Goal: Task Accomplishment & Management: Use online tool/utility

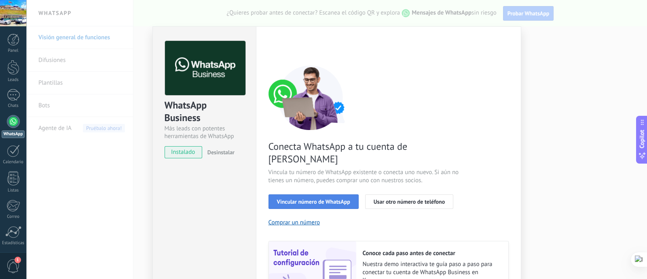
click at [306, 199] on span "Vincular número de WhatsApp" at bounding box center [313, 202] width 73 height 6
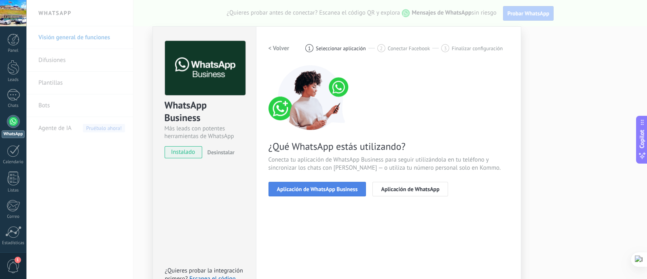
click at [346, 189] on span "Aplicación de WhatsApp Business" at bounding box center [317, 189] width 81 height 6
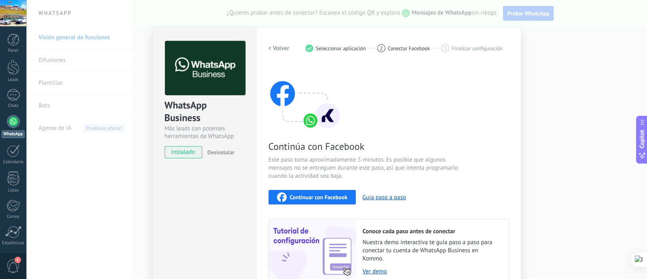
click at [331, 201] on div "Continuar con Facebook" at bounding box center [312, 197] width 71 height 10
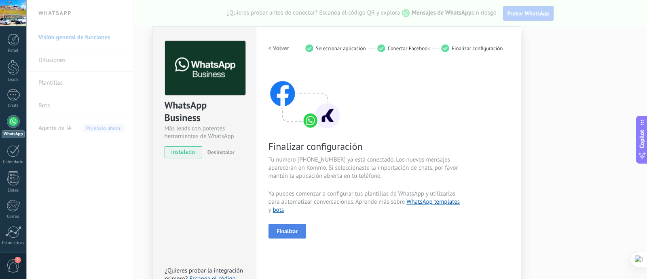
click at [293, 229] on span "Finalizar" at bounding box center [287, 231] width 21 height 6
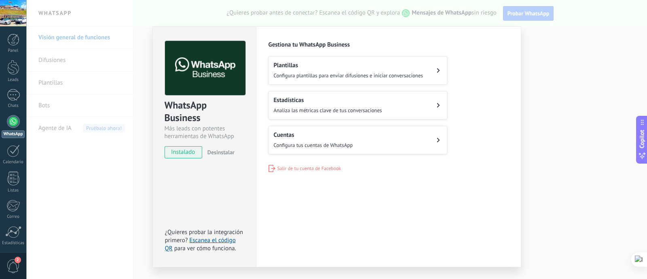
click at [316, 70] on div "Plantillas Configura plantillas para enviar difusiones e iniciar conversaciones" at bounding box center [349, 71] width 150 height 18
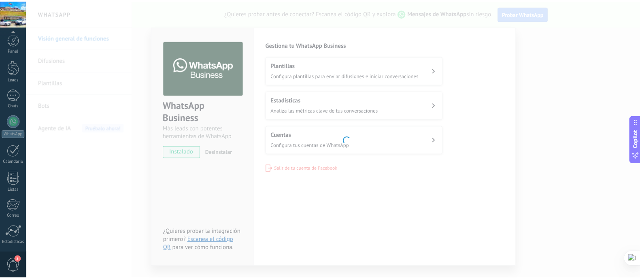
scroll to position [57, 0]
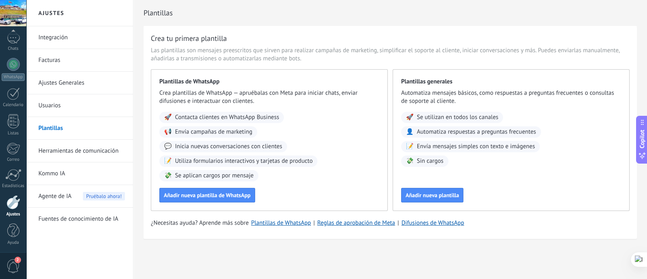
click at [71, 191] on span "Agente de IA" at bounding box center [54, 196] width 33 height 23
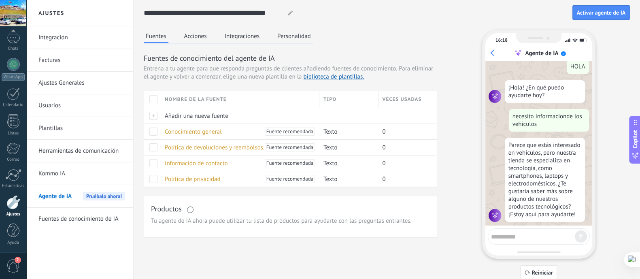
scroll to position [61, 0]
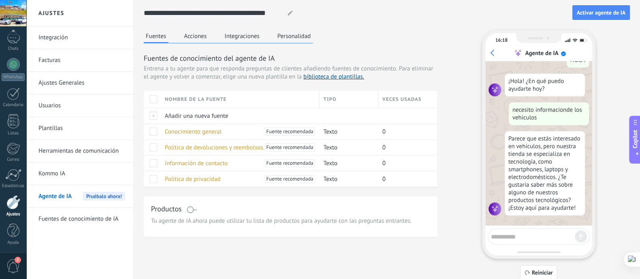
click at [195, 33] on button "Acciones" at bounding box center [195, 36] width 27 height 12
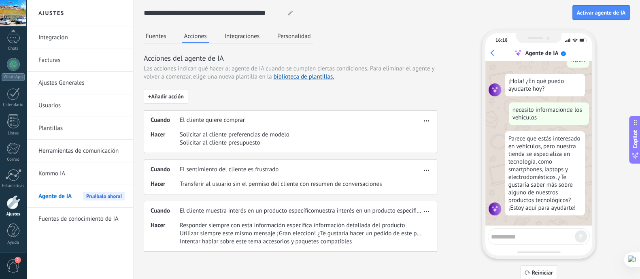
click at [250, 32] on button "Integraciones" at bounding box center [242, 36] width 39 height 12
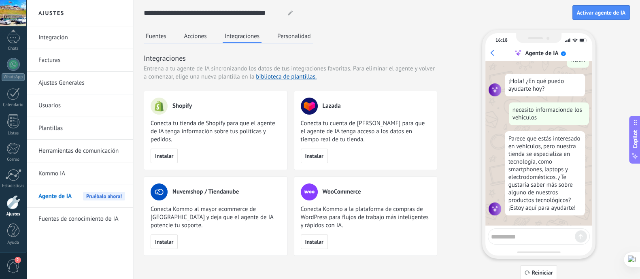
click at [279, 29] on div "**********" at bounding box center [387, 140] width 486 height 280
click at [280, 34] on button "Personalidad" at bounding box center [294, 36] width 38 height 12
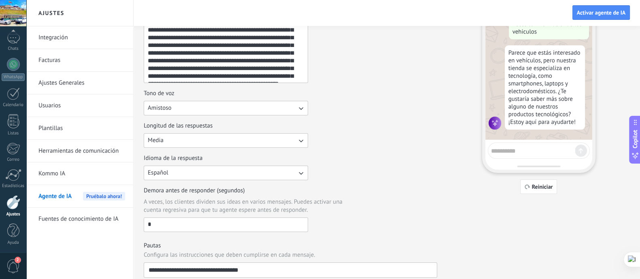
scroll to position [0, 0]
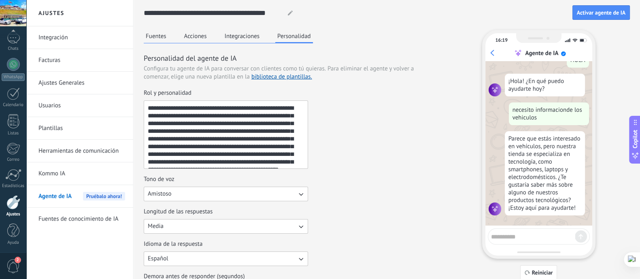
click at [201, 39] on button "Acciones" at bounding box center [195, 36] width 27 height 12
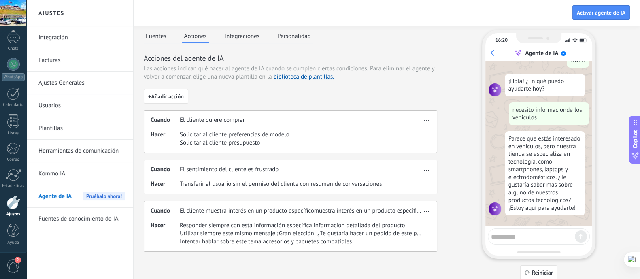
scroll to position [27, 0]
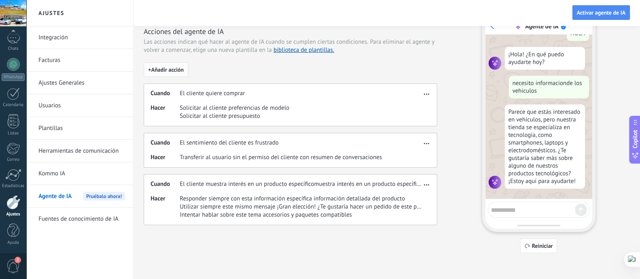
click at [179, 71] on span "+ Añadir acción" at bounding box center [166, 70] width 36 height 6
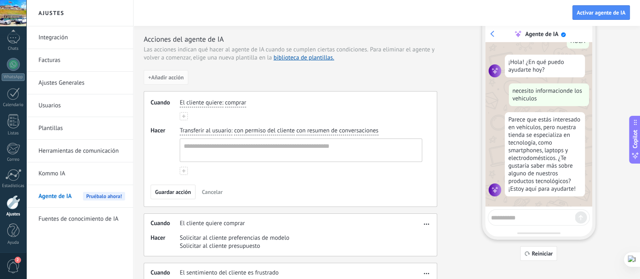
scroll to position [70, 0]
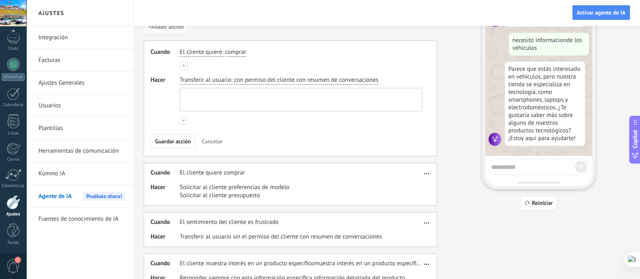
click at [241, 99] on textarea at bounding box center [300, 99] width 240 height 23
click at [250, 125] on div "Cuando El cliente quiere : comprar Hacer Transferir al usuario : con permiso de…" at bounding box center [290, 98] width 293 height 116
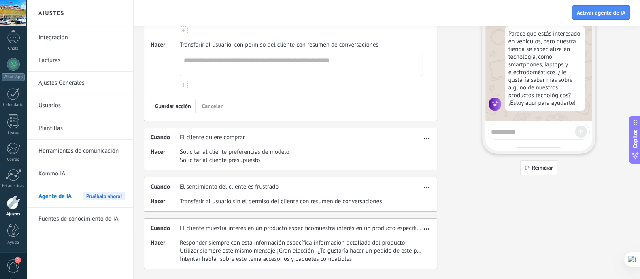
scroll to position [120, 0]
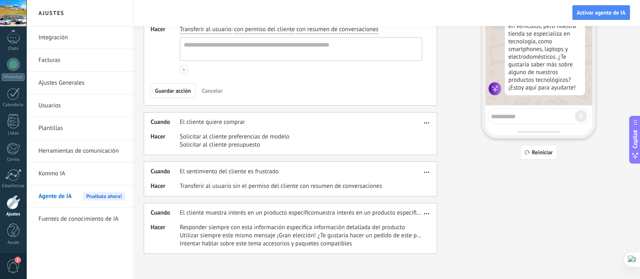
click at [220, 95] on button "Cancelar" at bounding box center [212, 91] width 28 height 12
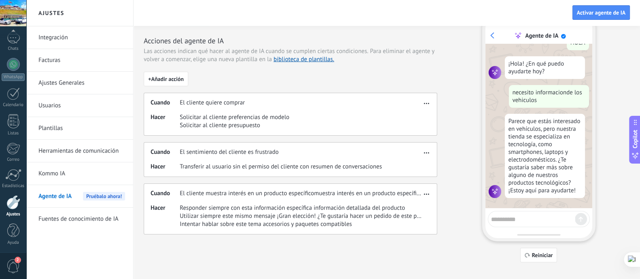
scroll to position [27, 0]
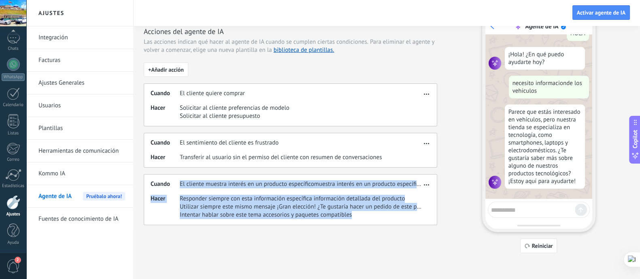
drag, startPoint x: 355, startPoint y: 213, endPoint x: 180, endPoint y: 183, distance: 177.4
click at [180, 183] on div "Cuando El cliente muestra interés en un producto específicomuestra interés en u…" at bounding box center [290, 199] width 293 height 51
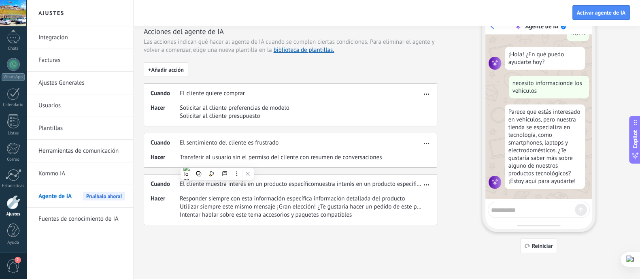
click at [386, 157] on div "Hacer Transferir al usuario sin el permiso del cliente con resumen de conversac…" at bounding box center [286, 157] width 271 height 8
click at [116, 218] on link "Fuentes de conocimiento de IA" at bounding box center [81, 219] width 87 height 23
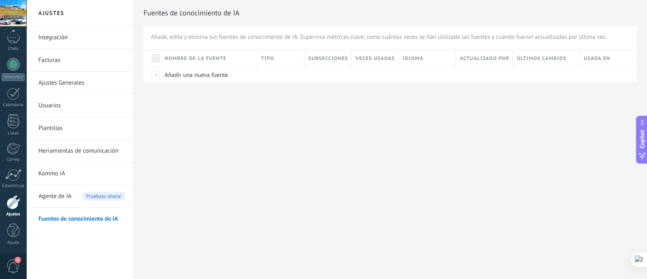
click at [81, 202] on div "Agente de IA Pruébalo ahora!" at bounding box center [81, 196] width 87 height 23
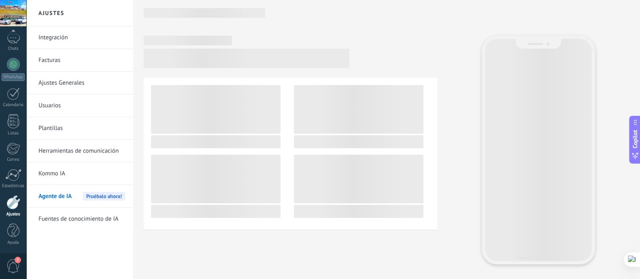
click at [65, 174] on link "Kommo IA" at bounding box center [81, 173] width 87 height 23
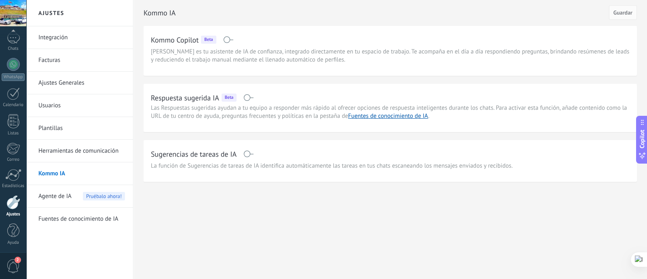
click at [79, 187] on div "Agente de IA Pruébalo ahora!" at bounding box center [81, 196] width 87 height 23
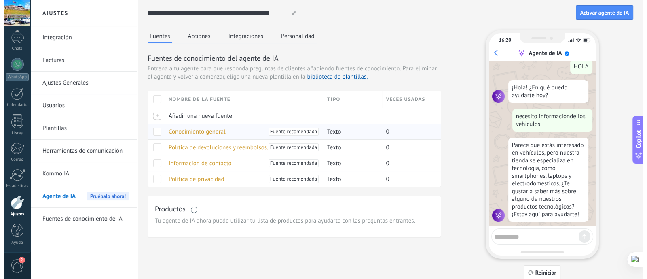
scroll to position [61, 0]
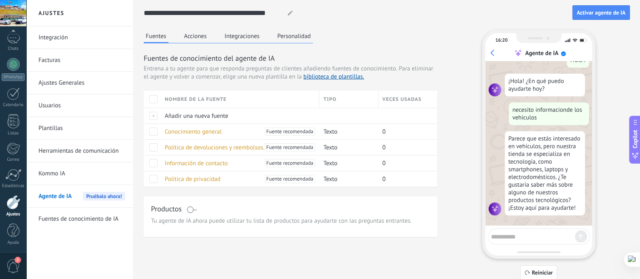
click at [577, 202] on div "Parece que estás interesado en vehículos, pero nuestra tienda se especializa en…" at bounding box center [545, 173] width 80 height 84
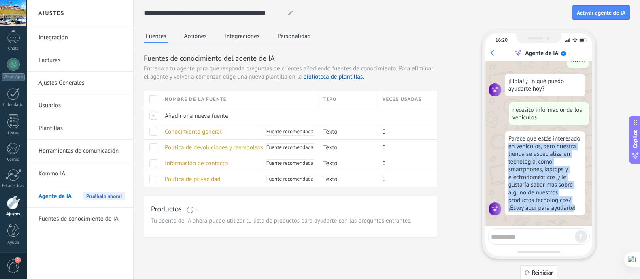
drag, startPoint x: 574, startPoint y: 210, endPoint x: 505, endPoint y: 145, distance: 94.5
click at [505, 145] on div "Parece que estás interesado en vehículos, pero nuestra tienda se especializa en…" at bounding box center [545, 173] width 80 height 84
click at [550, 183] on div "Parece que estás interesado en vehículos, pero nuestra tienda se especializa en…" at bounding box center [545, 173] width 80 height 84
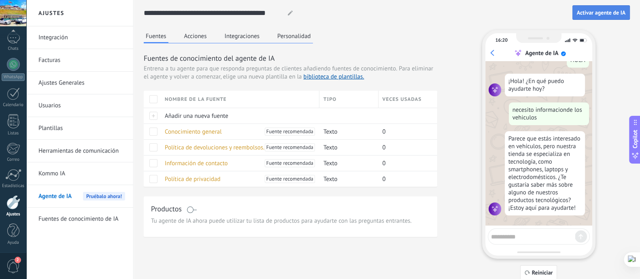
click at [616, 14] on span "Activar agente de IA" at bounding box center [601, 13] width 49 height 6
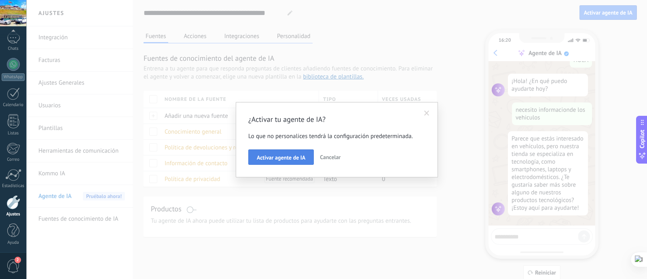
click at [276, 159] on span "Activar agente de IA" at bounding box center [281, 158] width 49 height 6
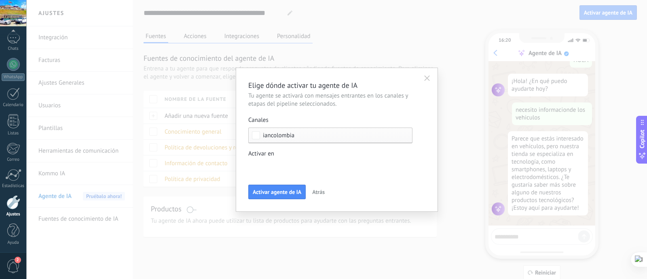
click at [0, 0] on div "Incoming leads Nueva consulta Cualificado Propuesta enviada Negociación Reserva…" at bounding box center [0, 0] width 0 height 0
click at [434, 178] on div "Incoming leads Nueva consulta Cualificado Propuesta enviada Negociación Reserva…" at bounding box center [336, 139] width 621 height 279
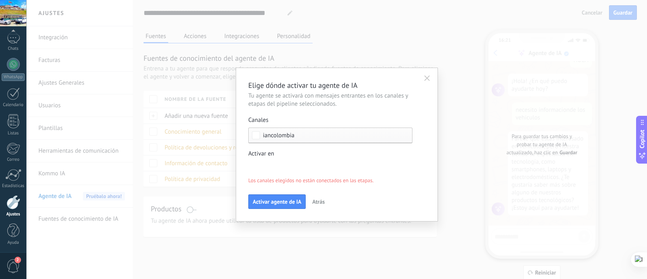
click at [0, 0] on div "Incoming leads Nueva consulta Cualificado Propuesta enviada Negociación Reserva…" at bounding box center [0, 0] width 0 height 0
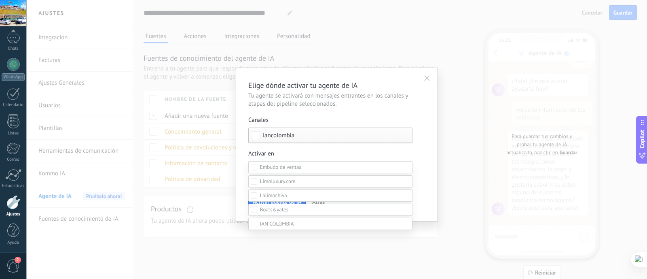
click at [427, 136] on div at bounding box center [336, 139] width 621 height 279
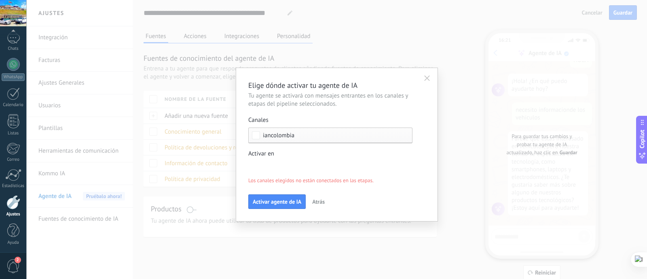
click at [355, 141] on div "iancolombia" at bounding box center [330, 135] width 164 height 16
click at [352, 133] on label "Ninguno" at bounding box center [330, 135] width 163 height 15
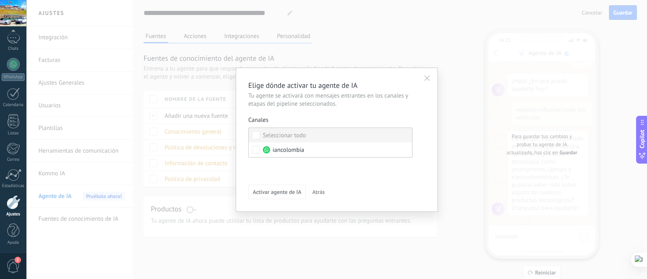
click at [343, 140] on label "Seleccionar todo" at bounding box center [330, 135] width 163 height 15
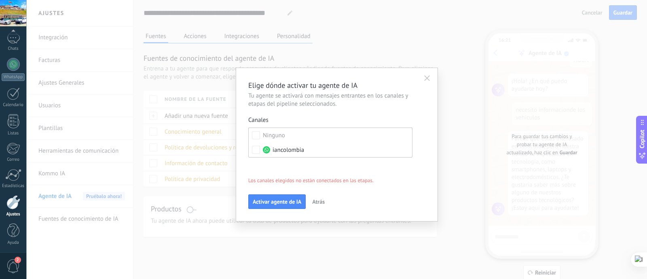
click at [0, 0] on div "Incoming leads Nueva consulta Cualificado Propuesta enviada Negociación Reserva…" at bounding box center [0, 0] width 0 height 0
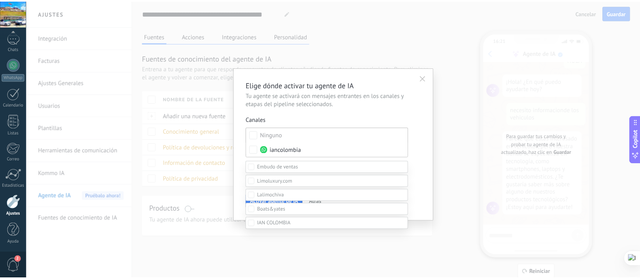
scroll to position [161, 0]
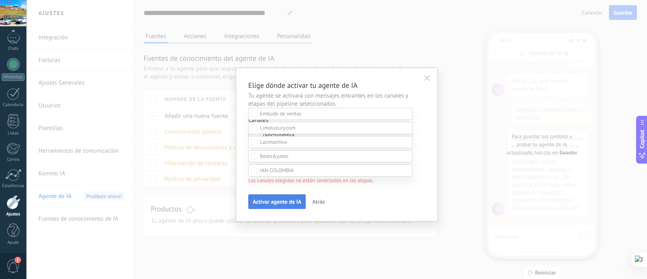
drag, startPoint x: 260, startPoint y: 195, endPoint x: 260, endPoint y: 202, distance: 7.3
click at [260, 195] on div "Incoming leads Nueva consulta Cualificado Propuesta enviada Negociación Reserva…" at bounding box center [330, 193] width 164 height 171
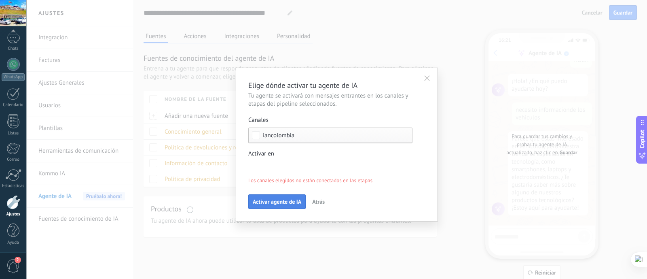
click at [261, 204] on span "Activar agente de IA" at bounding box center [277, 202] width 49 height 6
click at [287, 201] on span "Activar agente de IA" at bounding box center [277, 202] width 49 height 6
click at [429, 77] on icon "button" at bounding box center [427, 78] width 6 height 6
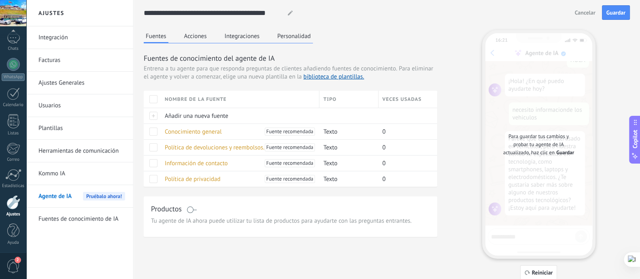
click at [450, 120] on div "Fuentes Acciones Integraciones Personalidad Fuentes de conocimiento del agente …" at bounding box center [387, 155] width 486 height 250
click at [562, 149] on span "Guardar" at bounding box center [565, 153] width 18 height 8
click at [562, 153] on span "Guardar" at bounding box center [565, 153] width 18 height 8
click at [621, 11] on span "Guardar" at bounding box center [615, 13] width 19 height 6
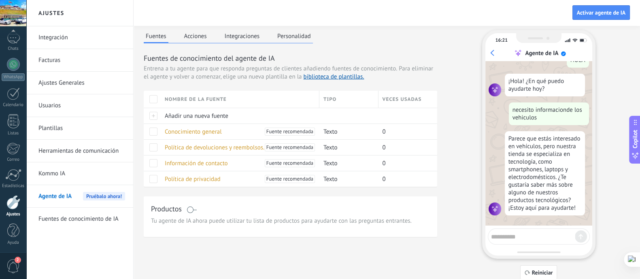
scroll to position [27, 0]
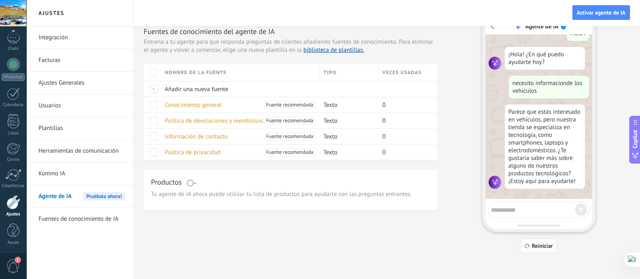
click at [543, 247] on span "Reiniciar" at bounding box center [542, 246] width 21 height 6
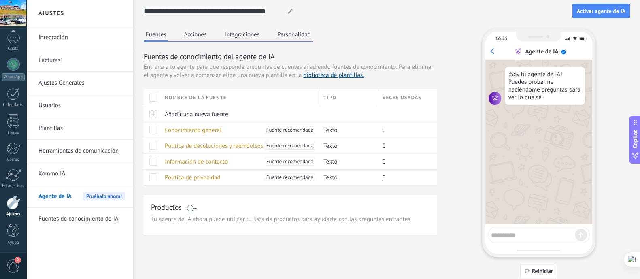
scroll to position [0, 0]
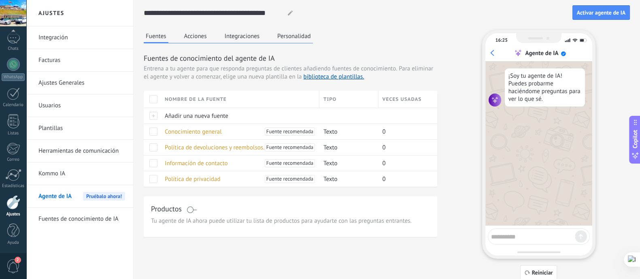
click at [301, 45] on div "Fuentes Acciones Integraciones Personalidad Fuentes de conocimiento del agente …" at bounding box center [290, 133] width 293 height 207
click at [250, 39] on button "Integraciones" at bounding box center [242, 36] width 39 height 12
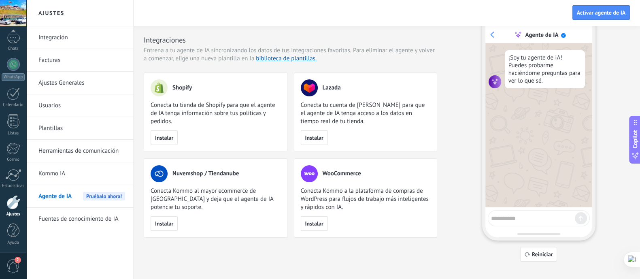
scroll to position [27, 0]
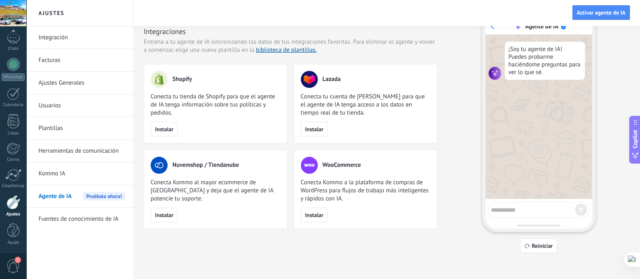
click at [101, 156] on link "Herramientas de comunicación" at bounding box center [81, 151] width 87 height 23
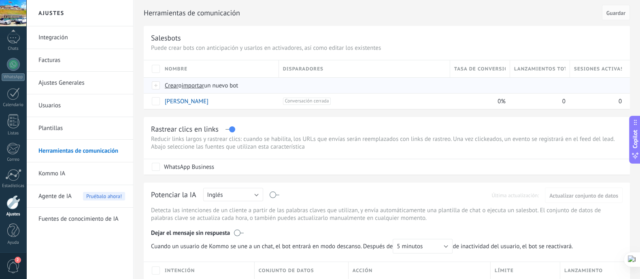
click at [156, 88] on div at bounding box center [156, 85] width 9 height 7
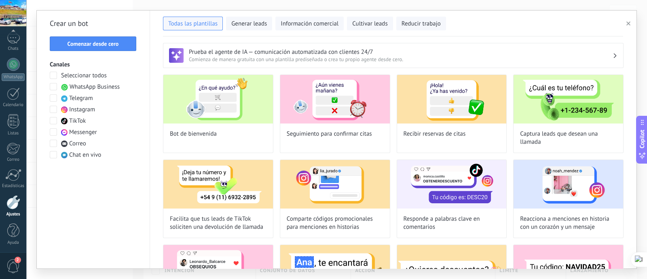
click at [85, 87] on span "WhatsApp Business" at bounding box center [95, 87] width 50 height 8
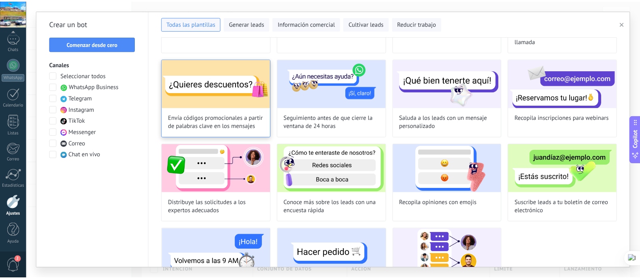
scroll to position [145, 0]
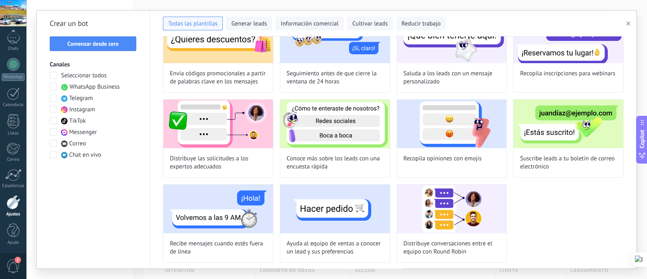
click at [625, 24] on button "button" at bounding box center [630, 24] width 13 height 10
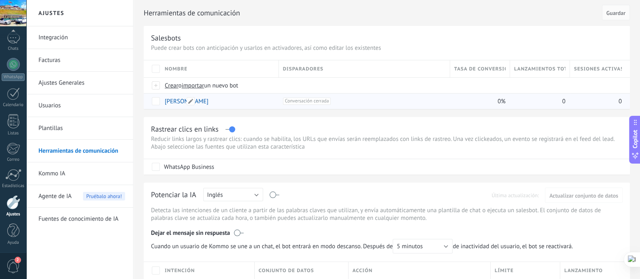
click at [168, 99] on link "[PERSON_NAME]" at bounding box center [187, 102] width 44 height 8
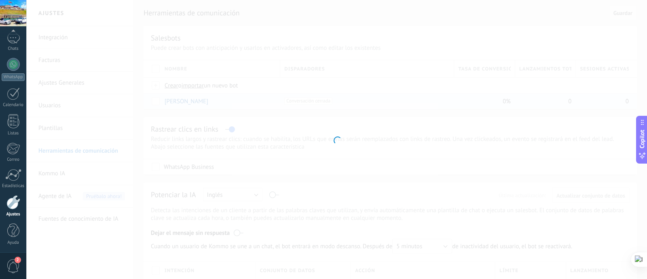
type input "*******"
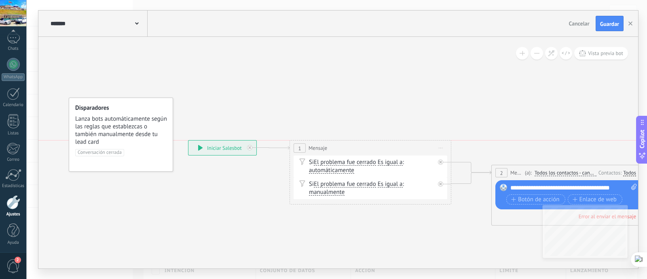
drag, startPoint x: 238, startPoint y: 102, endPoint x: 215, endPoint y: 144, distance: 48.3
click at [215, 144] on div "**********" at bounding box center [223, 147] width 68 height 15
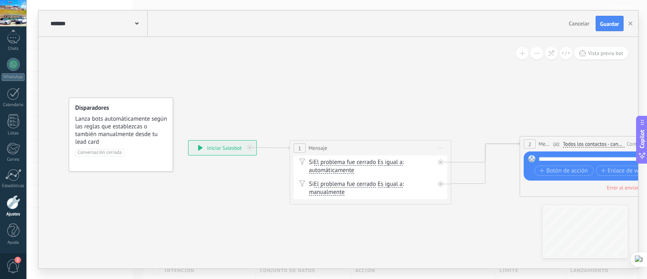
drag, startPoint x: 569, startPoint y: 171, endPoint x: 595, endPoint y: 136, distance: 44.0
click at [597, 141] on span "Todos los contactos - canales seleccionados" at bounding box center [594, 144] width 62 height 6
click at [597, 140] on button "Todos los contactos - canales seleccionados" at bounding box center [609, 144] width 101 height 15
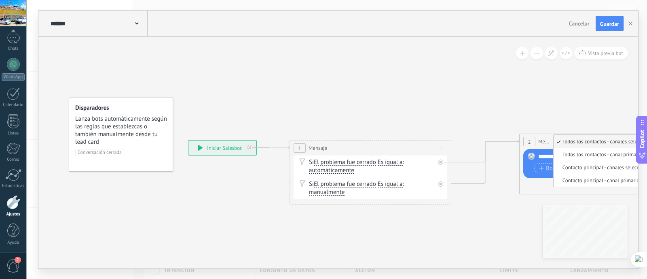
click at [374, 151] on div "1 Mensaje ******* Iniciar vista previa aquí" at bounding box center [370, 147] width 161 height 15
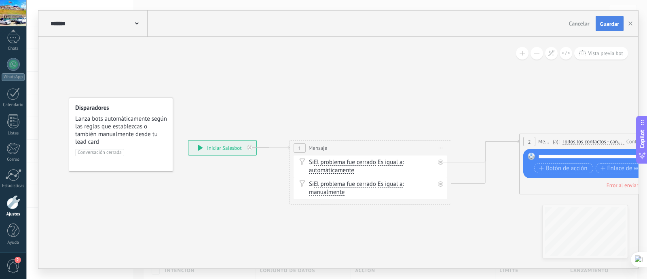
click at [618, 30] on button "Guardar" at bounding box center [610, 23] width 28 height 15
click at [629, 22] on use "button" at bounding box center [631, 23] width 4 height 4
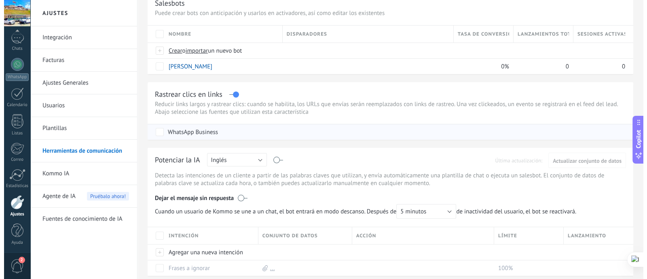
scroll to position [50, 0]
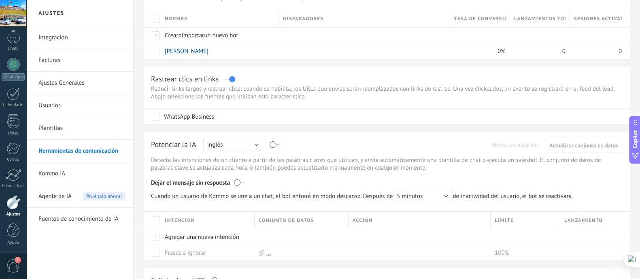
click at [264, 146] on div "Potenciar la IA Rusa Inglés Español Portugués Indonesio Turco Inglés Última act…" at bounding box center [386, 146] width 471 height 13
click at [261, 145] on button "Inglés" at bounding box center [233, 144] width 60 height 13
click at [221, 170] on span "Español" at bounding box center [229, 173] width 62 height 8
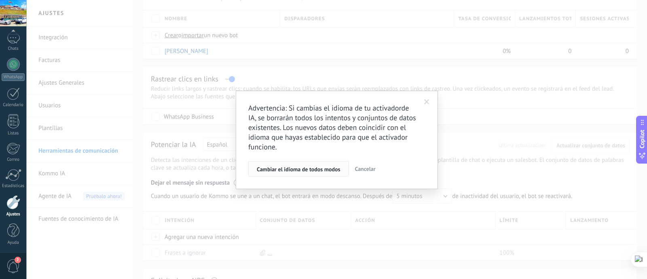
click at [323, 172] on span "Cambiar el idioma de todos modos" at bounding box center [299, 169] width 84 height 6
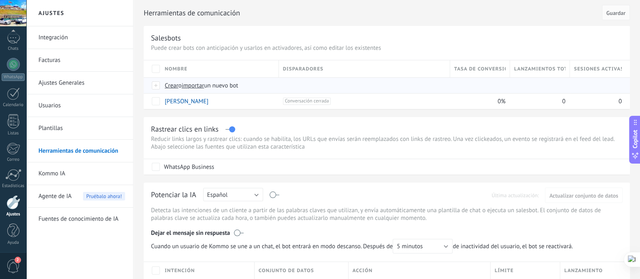
click at [167, 84] on span "Crear" at bounding box center [172, 86] width 14 height 8
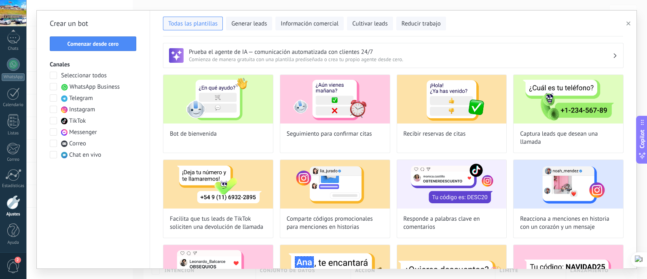
click at [67, 84] on icon at bounding box center [64, 87] width 7 height 7
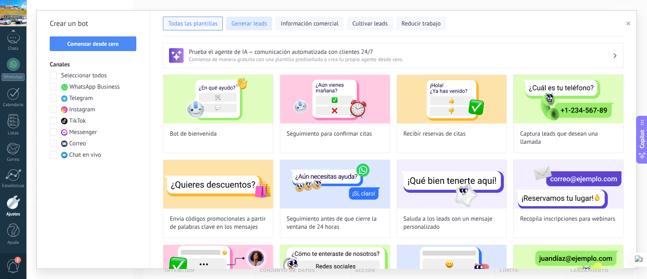
click at [259, 21] on span "Generar leads" at bounding box center [249, 24] width 36 height 8
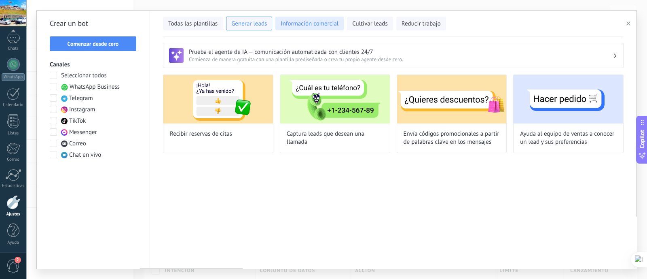
click at [303, 26] on span "Información comercial" at bounding box center [310, 24] width 58 height 8
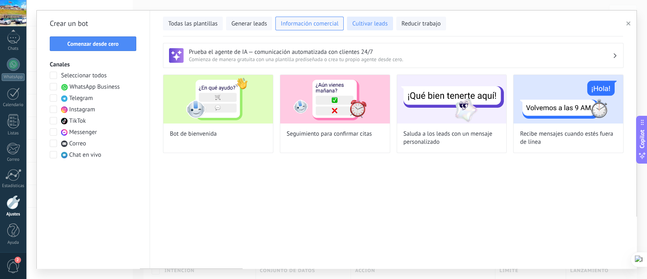
click at [358, 22] on span "Cultivar leads" at bounding box center [369, 24] width 35 height 8
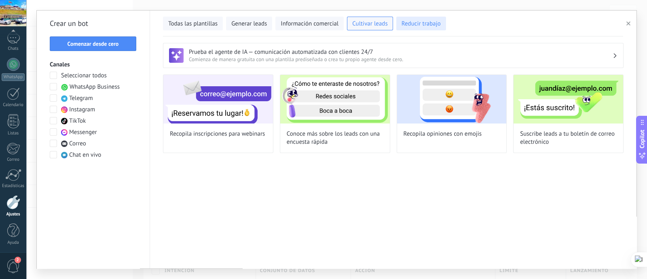
click at [420, 28] on button "Reducir trabajo" at bounding box center [422, 24] width 50 height 14
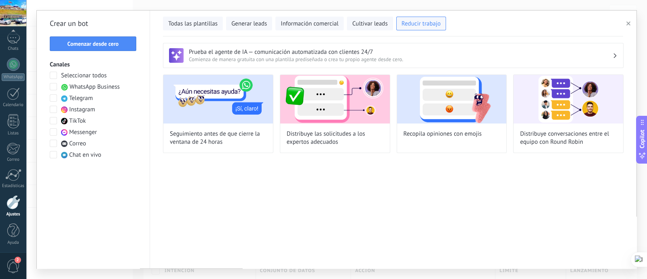
click at [204, 51] on h3 "Prueba el agente de IA — comunicación automatizada con clientes 24/7" at bounding box center [401, 52] width 424 height 8
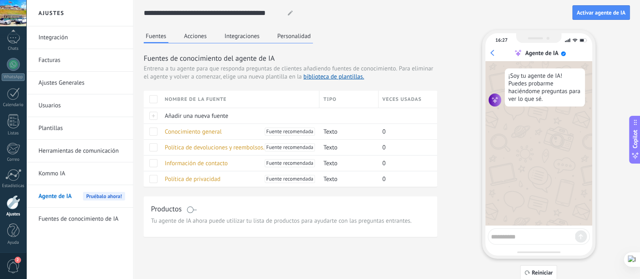
click at [207, 32] on button "Acciones" at bounding box center [195, 36] width 27 height 12
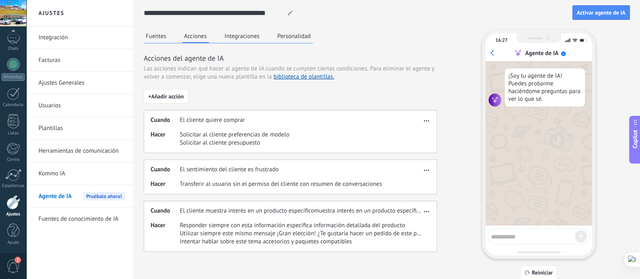
click at [186, 36] on button "Acciones" at bounding box center [195, 36] width 27 height 13
click at [180, 36] on div "Fuentes Acciones Integraciones Personalidad" at bounding box center [228, 36] width 169 height 13
click at [166, 37] on button "Fuentes" at bounding box center [156, 36] width 25 height 12
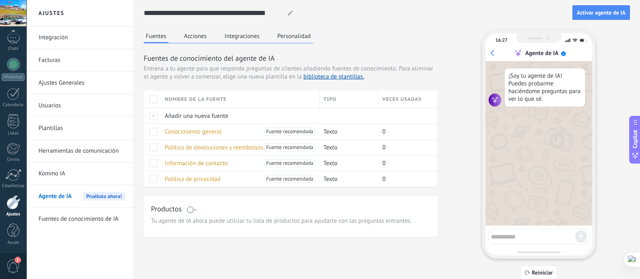
click at [68, 123] on link "Plantillas" at bounding box center [81, 128] width 87 height 23
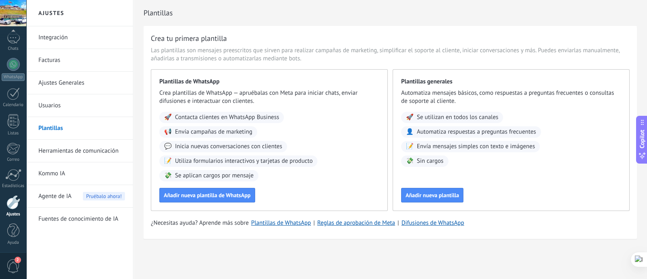
click at [77, 153] on link "Herramientas de comunicación" at bounding box center [81, 151] width 87 height 23
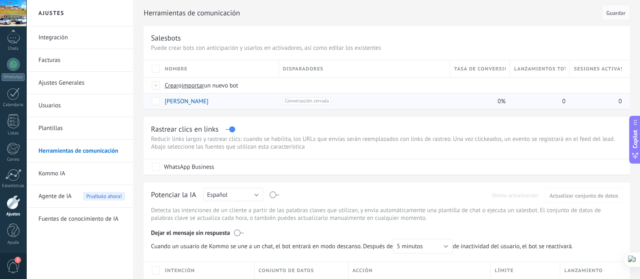
scroll to position [101, 0]
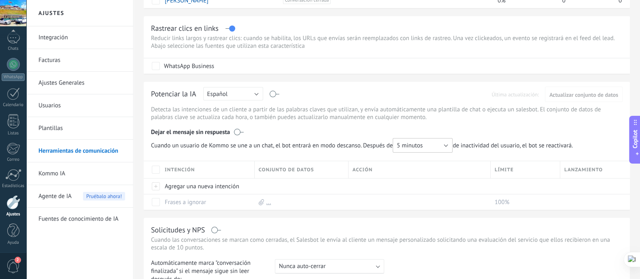
click at [412, 151] on button "5 minutos" at bounding box center [423, 145] width 60 height 15
click at [481, 142] on span "Cuando un usuario de Kommo se une a un chat, el bot entrará en modo descanso. D…" at bounding box center [364, 145] width 426 height 15
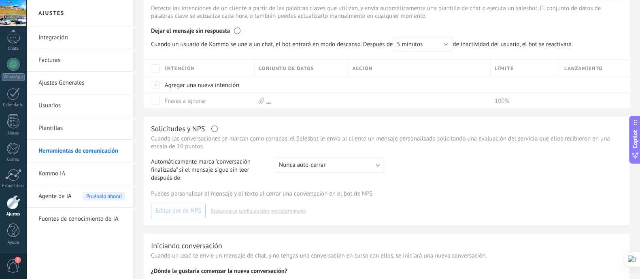
click at [312, 162] on span "Nunca auto-cerrar" at bounding box center [302, 165] width 47 height 8
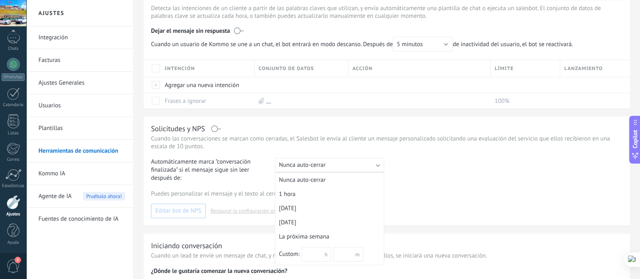
click at [312, 162] on span "Nunca auto-cerrar" at bounding box center [302, 165] width 47 height 8
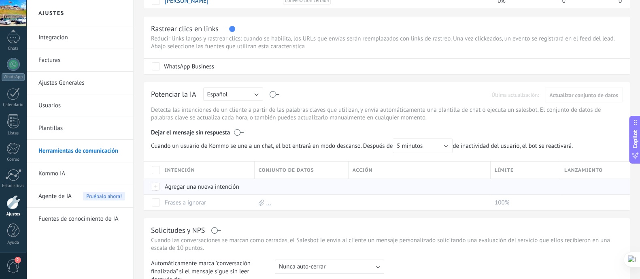
scroll to position [87, 0]
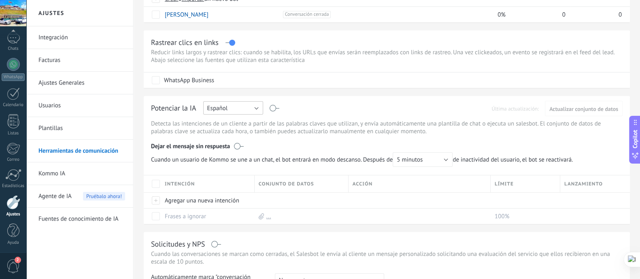
click at [258, 110] on button "Español" at bounding box center [233, 107] width 60 height 13
click at [258, 110] on span "Rusa" at bounding box center [229, 109] width 62 height 8
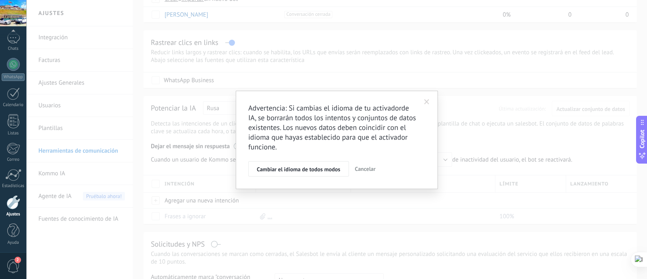
click at [359, 170] on span "Cancelar" at bounding box center [365, 168] width 21 height 7
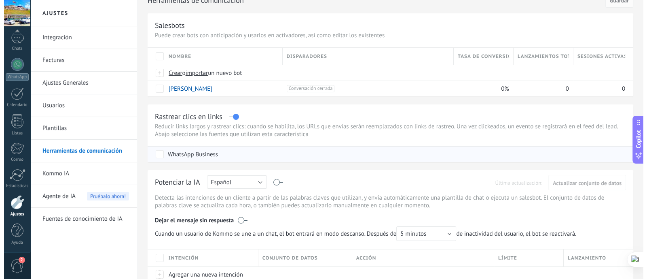
scroll to position [0, 0]
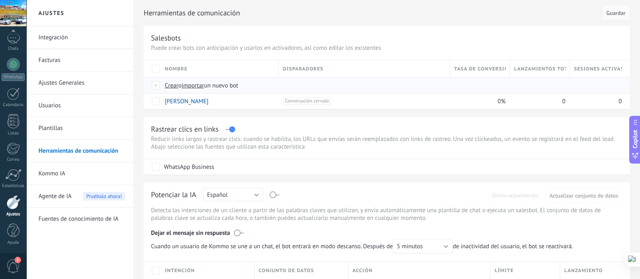
click at [171, 86] on span "Crear" at bounding box center [172, 86] width 14 height 8
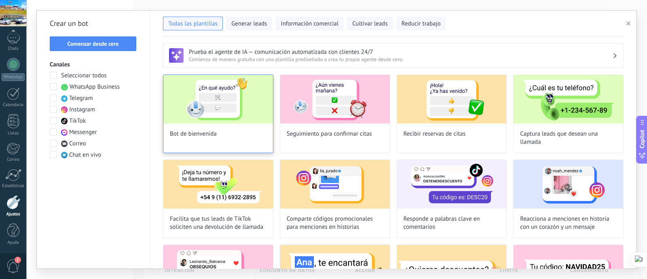
click at [247, 115] on img at bounding box center [218, 99] width 110 height 49
type input "**********"
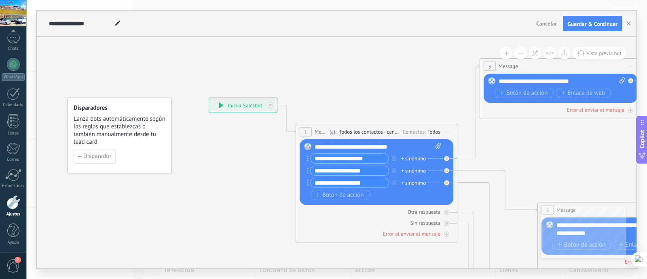
drag, startPoint x: 577, startPoint y: 125, endPoint x: 522, endPoint y: 62, distance: 83.5
click at [522, 63] on div "3 Message ******* (a): Todos los contactos - canales seleccionados Todos los co…" at bounding box center [560, 66] width 161 height 15
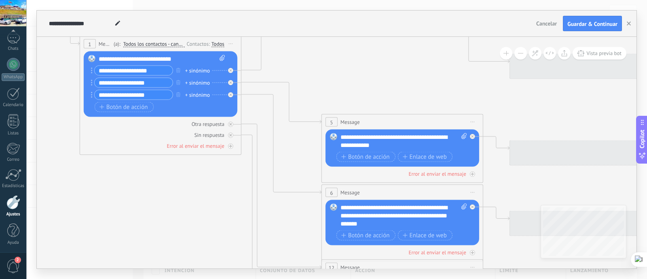
drag, startPoint x: 350, startPoint y: 254, endPoint x: 119, endPoint y: 154, distance: 251.5
click at [127, 162] on icon at bounding box center [420, 193] width 1261 height 861
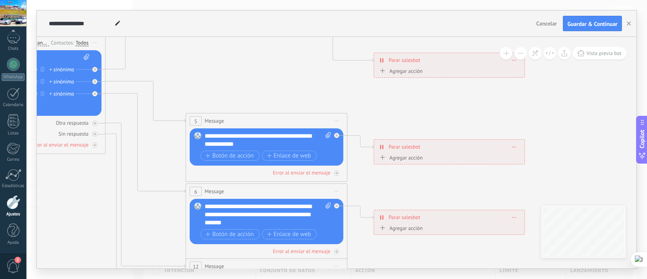
drag, startPoint x: 524, startPoint y: 100, endPoint x: 391, endPoint y: 102, distance: 132.7
click at [391, 102] on icon at bounding box center [284, 192] width 1261 height 861
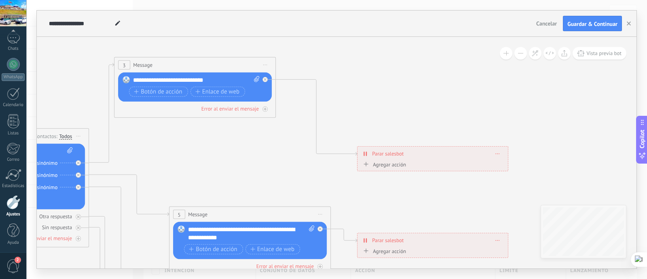
drag, startPoint x: 405, startPoint y: 116, endPoint x: 393, endPoint y: 211, distance: 95.4
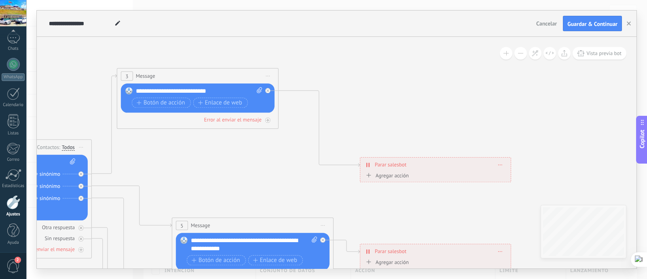
click at [388, 180] on span "Agregar acción" at bounding box center [386, 176] width 45 height 9
click at [388, 180] on button "Conversación marcada como cerrada" at bounding box center [410, 175] width 101 height 15
click at [405, 193] on span "Iniciar Salesbot" at bounding box center [410, 190] width 98 height 8
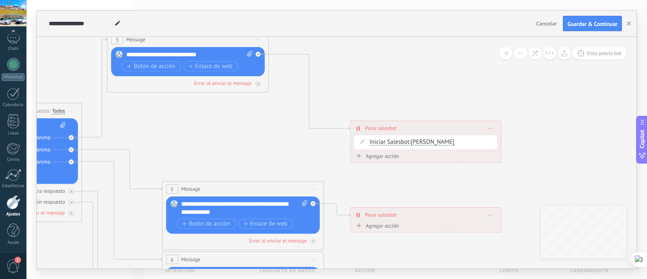
drag, startPoint x: 397, startPoint y: 216, endPoint x: 383, endPoint y: 171, distance: 47.2
click at [384, 166] on icon at bounding box center [261, 260] width 1261 height 861
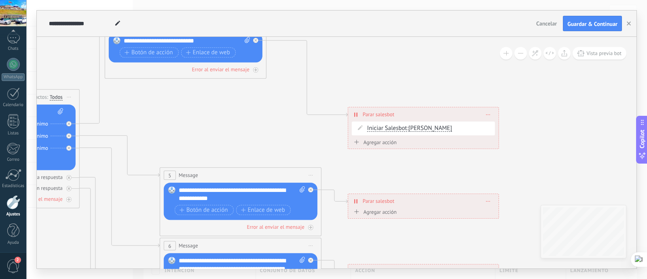
click at [386, 210] on div "Agregar acción" at bounding box center [374, 212] width 45 height 6
click at [386, 210] on button "Conversación marcada como cerrada" at bounding box center [398, 212] width 101 height 15
click at [388, 229] on span "Iniciar Salesbot" at bounding box center [397, 226] width 98 height 8
drag, startPoint x: 388, startPoint y: 233, endPoint x: 367, endPoint y: 138, distance: 97.4
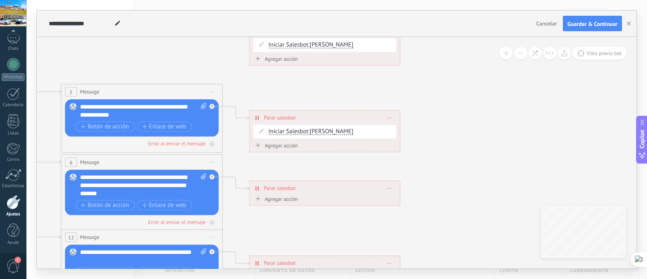
drag, startPoint x: 515, startPoint y: 192, endPoint x: 355, endPoint y: 81, distance: 194.4
click at [358, 82] on icon at bounding box center [160, 163] width 1261 height 861
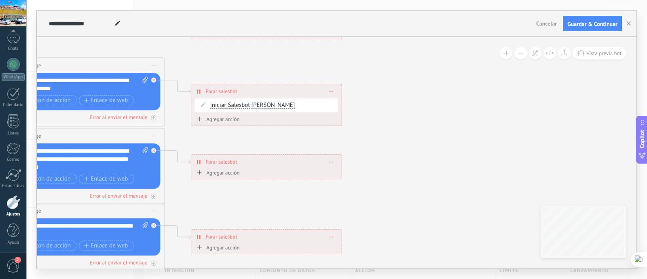
drag, startPoint x: 463, startPoint y: 174, endPoint x: 409, endPoint y: 85, distance: 104.2
click at [411, 90] on icon at bounding box center [102, 137] width 1261 height 862
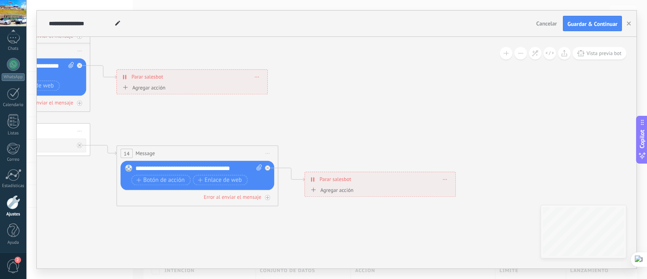
drag, startPoint x: 387, startPoint y: 137, endPoint x: 382, endPoint y: 110, distance: 26.7
click at [593, 25] on span "Guardar & Continuar" at bounding box center [593, 24] width 50 height 6
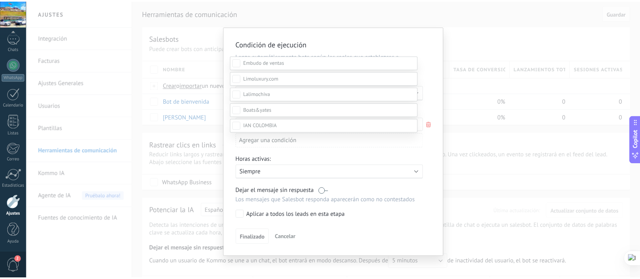
scroll to position [187, 0]
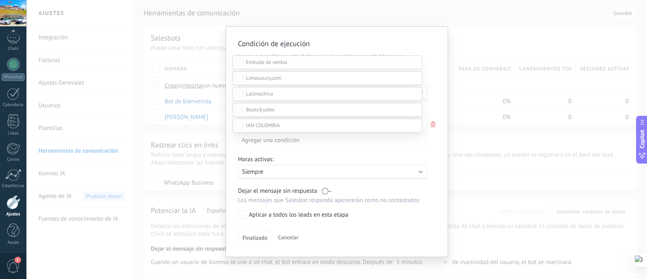
click at [239, 206] on div "Incoming leads Nueva consulta Cualificado Propuesta enviada Negociación Reserva…" at bounding box center [328, 166] width 190 height 223
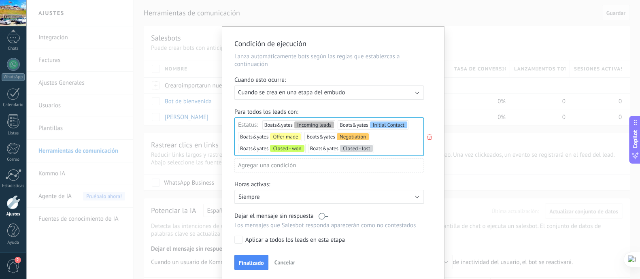
scroll to position [29, 0]
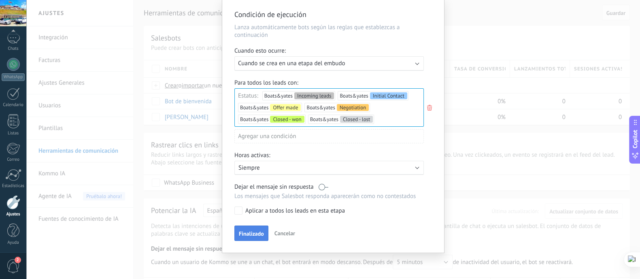
click at [256, 236] on button "Finalizado" at bounding box center [251, 232] width 34 height 15
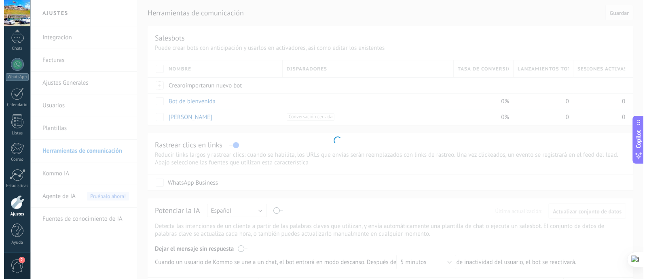
scroll to position [0, 0]
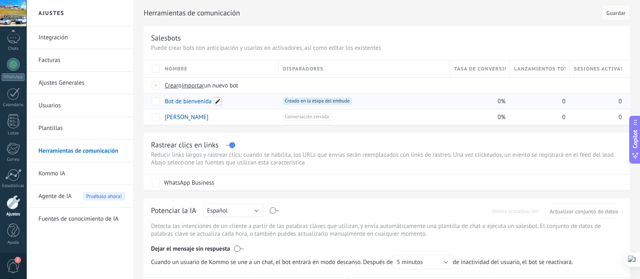
click at [217, 101] on span at bounding box center [218, 101] width 8 height 8
click at [207, 101] on input "**********" at bounding box center [219, 101] width 108 height 13
click at [206, 101] on input "**********" at bounding box center [219, 101] width 108 height 13
type input "*****"
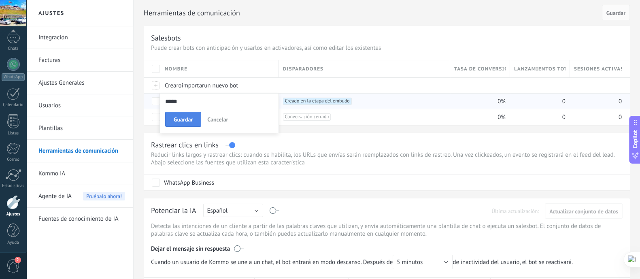
click at [186, 118] on span "Guardar" at bounding box center [183, 120] width 19 height 6
click at [373, 102] on div "+1 Creado en la etapa del embudo +0" at bounding box center [364, 101] width 163 height 7
click at [310, 100] on span "Creado en la etapa del embudo +0" at bounding box center [317, 101] width 69 height 7
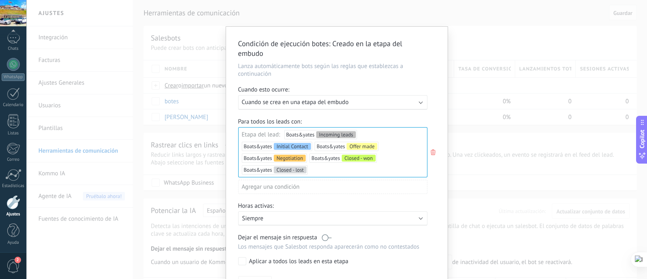
click at [239, 118] on div "Para todos los leads con: Etapa del lead: Boats&yates Incoming leads Boats&yate…" at bounding box center [336, 159] width 197 height 82
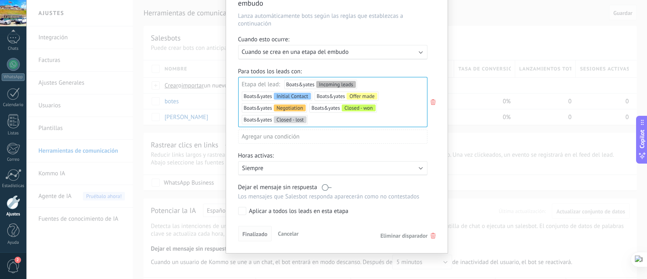
drag, startPoint x: 262, startPoint y: 229, endPoint x: 257, endPoint y: 231, distance: 5.0
click at [261, 231] on span "Finalizado" at bounding box center [255, 234] width 25 height 6
click at [256, 228] on button "Finalizado" at bounding box center [255, 233] width 34 height 15
click at [285, 231] on span "Cancelar" at bounding box center [288, 233] width 21 height 7
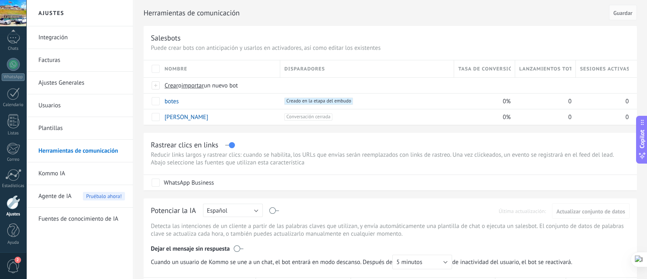
scroll to position [0, 0]
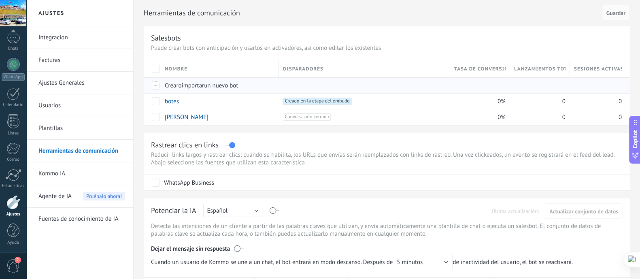
click at [172, 85] on span "Crear" at bounding box center [172, 86] width 14 height 8
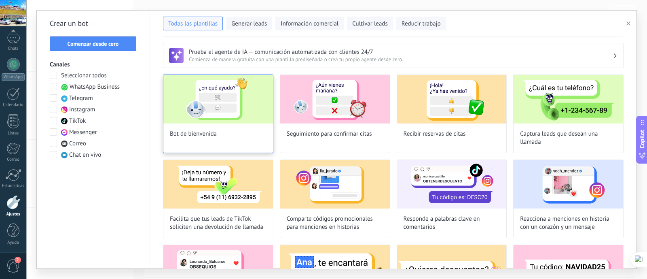
click at [211, 120] on img at bounding box center [218, 99] width 110 height 49
type input "**********"
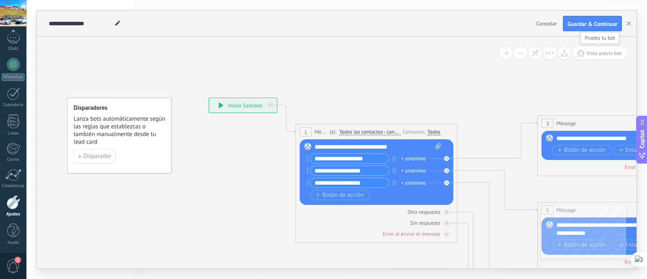
click at [583, 56] on icon at bounding box center [581, 53] width 7 height 6
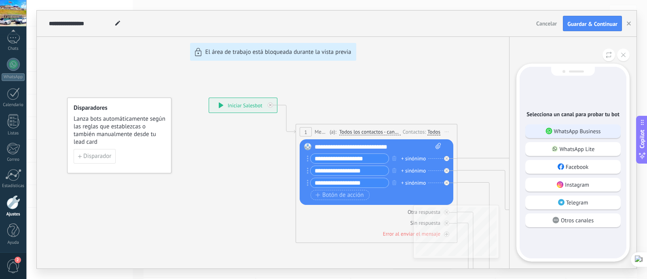
click at [600, 127] on p "WhatsApp Business" at bounding box center [577, 130] width 47 height 7
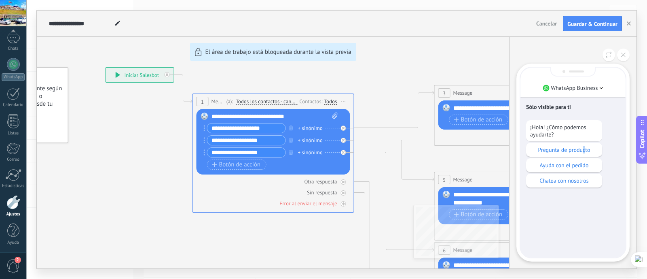
click at [584, 153] on div "Pregunta de producto" at bounding box center [564, 150] width 76 height 14
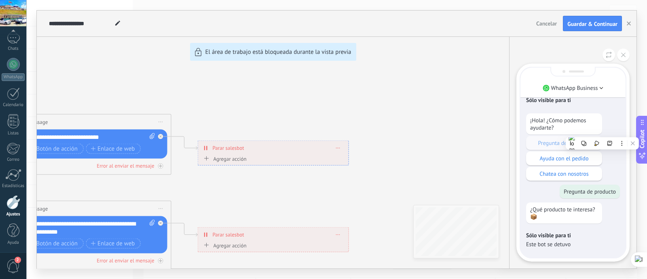
click at [239, 159] on div "**********" at bounding box center [337, 140] width 600 height 258
click at [223, 163] on div "**********" at bounding box center [337, 140] width 600 height 258
click at [231, 156] on div "**********" at bounding box center [337, 140] width 600 height 258
click at [214, 151] on div "**********" at bounding box center [337, 140] width 600 height 258
click at [634, 58] on div "WhatsApp Business Sólo visible para ti ¡Hola! ¿Cómo podemos ayudarte? Pregunta …" at bounding box center [572, 152] width 127 height 231
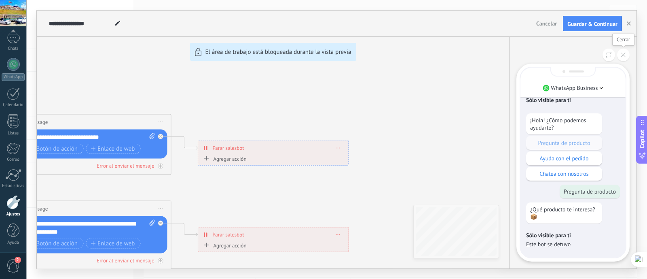
click at [629, 52] on button at bounding box center [623, 55] width 13 height 13
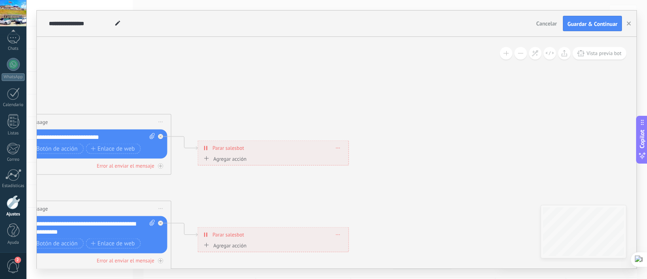
click at [263, 149] on div "**********" at bounding box center [273, 148] width 151 height 14
click at [253, 158] on div "Agregar acción Conversación marcada como cerrada Iniciar Salesbot Conversación …" at bounding box center [273, 160] width 143 height 10
click at [243, 159] on div "Agregar acción" at bounding box center [224, 158] width 45 height 6
click at [243, 159] on button "Conversación marcada como cerrada" at bounding box center [248, 158] width 101 height 15
click at [250, 174] on span "Iniciar Salesbot" at bounding box center [247, 173] width 98 height 8
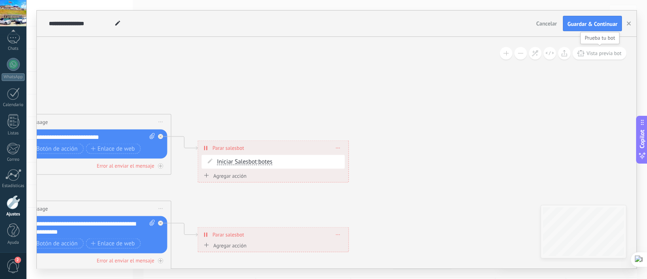
click at [594, 49] on button "Vista previa bot" at bounding box center [600, 53] width 54 height 13
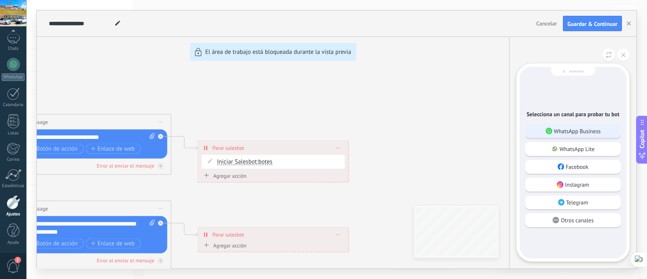
click at [596, 132] on p "WhatsApp Business" at bounding box center [577, 130] width 47 height 7
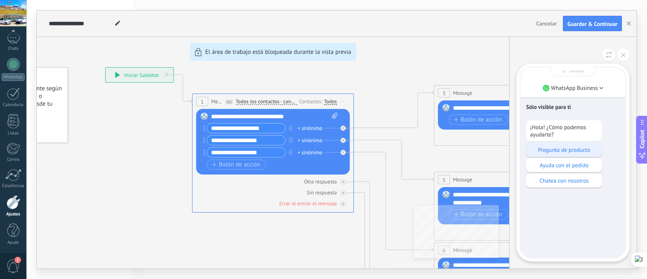
click at [578, 153] on p "Pregunta de producto" at bounding box center [564, 149] width 68 height 7
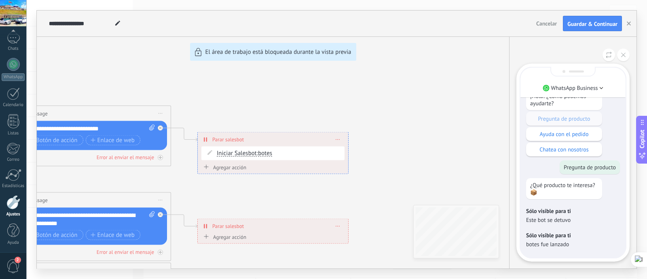
click at [232, 165] on div "**********" at bounding box center [337, 140] width 600 height 258
click at [618, 53] on button at bounding box center [623, 55] width 13 height 13
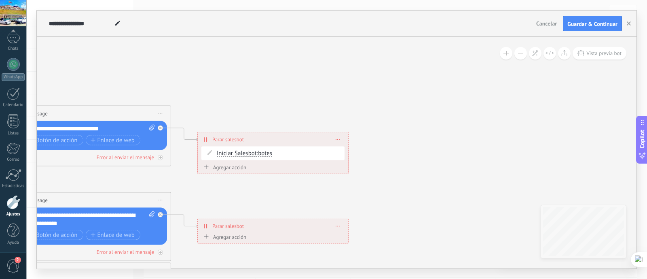
click at [229, 171] on span "Agregar acción" at bounding box center [224, 168] width 45 height 9
click at [229, 171] on button "Iniciar Salesbot" at bounding box center [247, 167] width 101 height 15
click at [279, 171] on span "Conversación marcada como cerrada" at bounding box center [247, 167] width 98 height 8
click at [294, 170] on span "Conversación marcada como cerrada" at bounding box center [264, 170] width 94 height 6
click at [294, 170] on button "Conversación marcada como cerrada" at bounding box center [263, 170] width 101 height 15
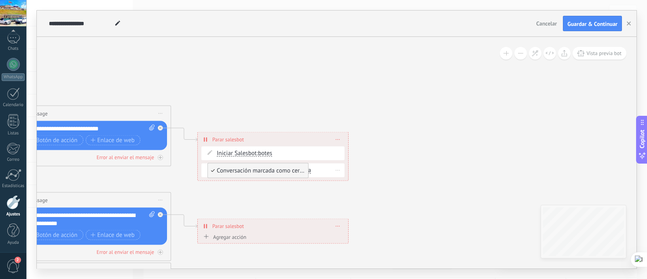
click at [341, 167] on div "Borrar" at bounding box center [338, 170] width 13 height 12
click at [345, 177] on div "Borrar" at bounding box center [353, 182] width 36 height 14
click at [293, 163] on div "Agregar acción Conversación marcada como cerrada Iniciar Salesbot Conversación …" at bounding box center [273, 168] width 143 height 10
click at [227, 168] on div "Agregar acción" at bounding box center [224, 167] width 45 height 6
click at [227, 168] on button "Conversación marcada como cerrada" at bounding box center [247, 167] width 101 height 15
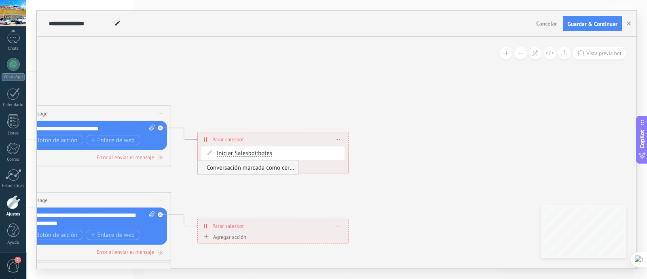
click at [208, 168] on span "Conversación marcada como cerrada" at bounding box center [247, 167] width 98 height 8
click at [337, 172] on span at bounding box center [338, 170] width 4 height 4
click at [340, 173] on div "Borrar" at bounding box center [338, 170] width 13 height 12
click at [356, 177] on div "Borrar" at bounding box center [353, 182] width 36 height 14
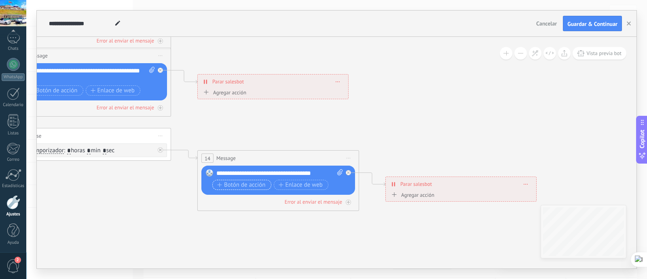
click at [254, 185] on span "Botón de acción" at bounding box center [241, 185] width 49 height 6
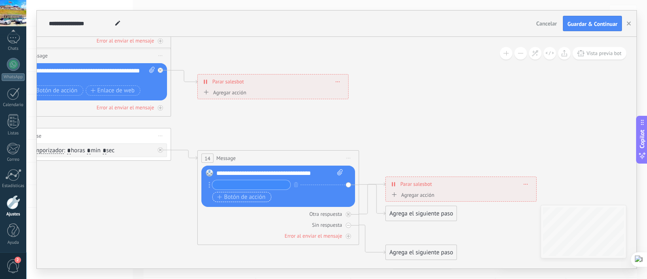
click at [254, 185] on input "text" at bounding box center [251, 184] width 78 height 9
click at [271, 164] on div "14 Message ******* (a): Todos los contactos - canales seleccionados Todos los c…" at bounding box center [278, 158] width 161 height 15
drag, startPoint x: 272, startPoint y: 156, endPoint x: 261, endPoint y: 164, distance: 13.6
click at [261, 164] on div "14 Message ******* (a): Todos los contactos - canales seleccionados Todos los c…" at bounding box center [278, 158] width 161 height 15
click at [344, 159] on span "Iniciar vista previa aquí Cambiar nombre Duplicar [GEOGRAPHIC_DATA]" at bounding box center [348, 158] width 13 height 12
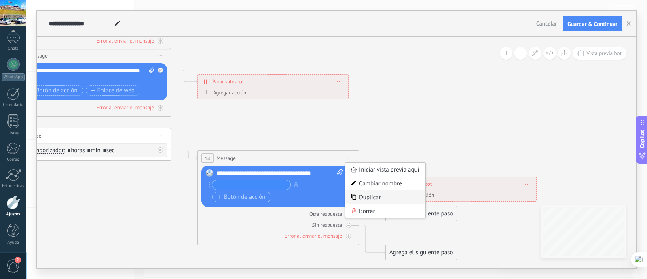
click at [366, 198] on div "Duplicar" at bounding box center [386, 197] width 80 height 14
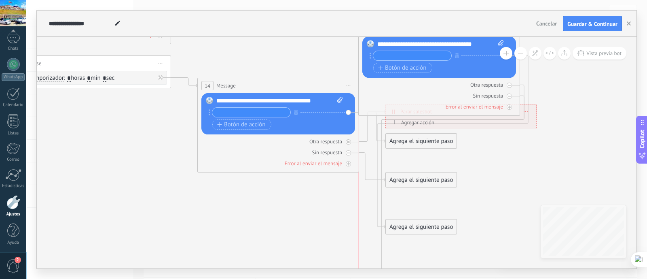
drag, startPoint x: 293, startPoint y: 205, endPoint x: 452, endPoint y: 52, distance: 220.9
click at [458, 36] on div "18 Message ******* (a): Todos los contactos - canales seleccionados Todos los c…" at bounding box center [439, 28] width 161 height 15
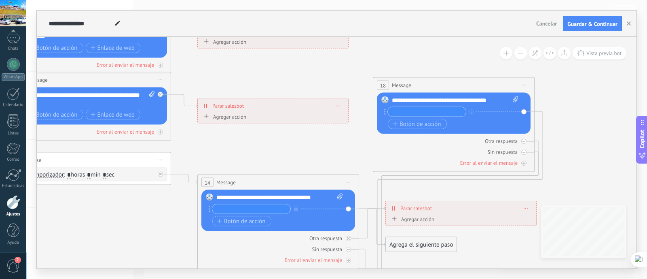
drag, startPoint x: 448, startPoint y: 142, endPoint x: 459, endPoint y: 79, distance: 65.0
click at [459, 79] on div "18 Message ******* (a): Todos los contactos - canales seleccionados Todos los c…" at bounding box center [453, 85] width 161 height 15
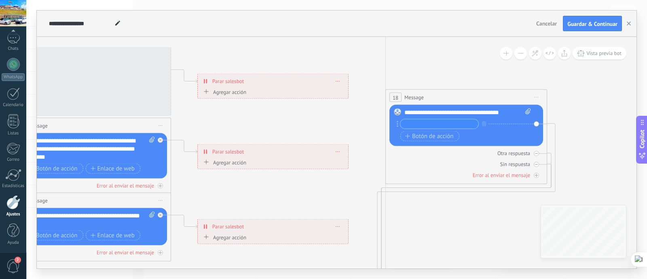
drag, startPoint x: 410, startPoint y: 194, endPoint x: 424, endPoint y: 87, distance: 107.8
click at [424, 90] on div "18 Message ******* (a): Todos los contactos - canales seleccionados Todos los c…" at bounding box center [466, 97] width 161 height 15
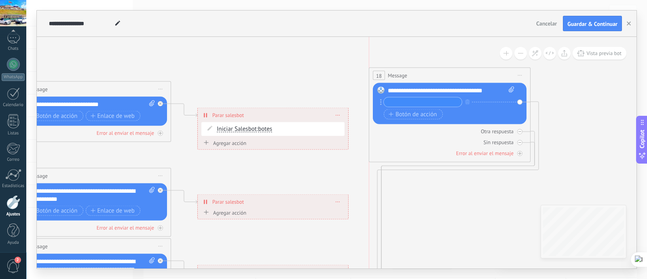
drag, startPoint x: 458, startPoint y: 213, endPoint x: 443, endPoint y: 75, distance: 139.2
click at [443, 75] on div "18 Message ******* (a): Todos los contactos - canales seleccionados Todos los c…" at bounding box center [449, 75] width 161 height 15
click at [520, 141] on icon at bounding box center [520, 142] width 3 height 3
click at [522, 132] on div at bounding box center [520, 131] width 5 height 5
click at [521, 99] on div "Reemplazar Quitar Convertir a mensaje de voz Arrastre la imagen aquí para adjun…" at bounding box center [450, 103] width 154 height 41
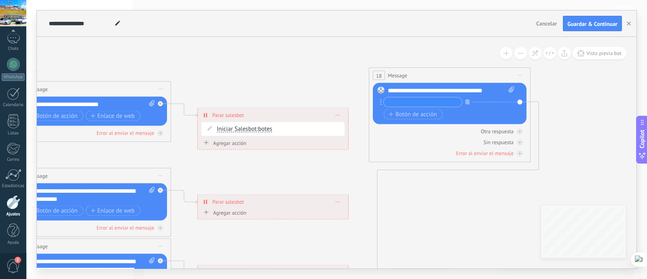
click at [469, 98] on button "button" at bounding box center [467, 102] width 9 height 10
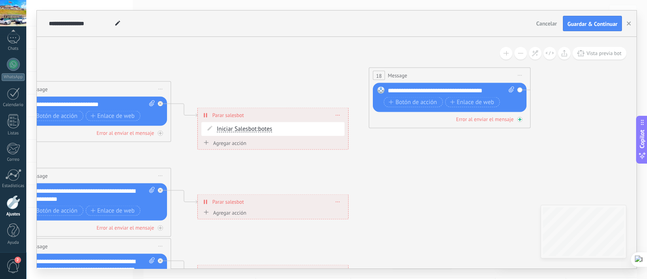
click at [523, 119] on div "Error al enviar el mensaje" at bounding box center [450, 119] width 154 height 8
drag, startPoint x: 563, startPoint y: 164, endPoint x: 340, endPoint y: 138, distance: 225.0
click at [227, 143] on div "Agregar acción" at bounding box center [224, 143] width 45 height 6
click at [227, 143] on button "Conversación marcada como cerrada" at bounding box center [247, 143] width 101 height 15
drag, startPoint x: 297, startPoint y: 143, endPoint x: 364, endPoint y: 142, distance: 67.6
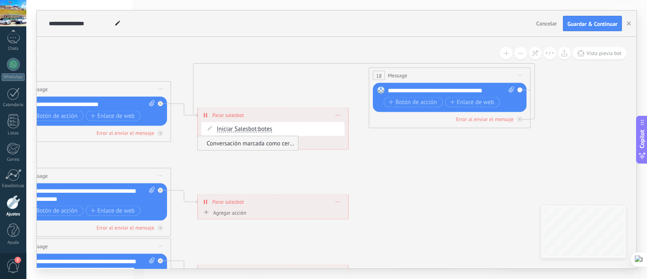
click at [340, 114] on span at bounding box center [338, 115] width 4 height 4
click at [339, 114] on span at bounding box center [338, 115] width 4 height 4
click at [244, 127] on span "Iniciar Salesbot" at bounding box center [237, 129] width 40 height 6
click at [244, 127] on button "Iniciar Salesbot" at bounding box center [263, 129] width 101 height 15
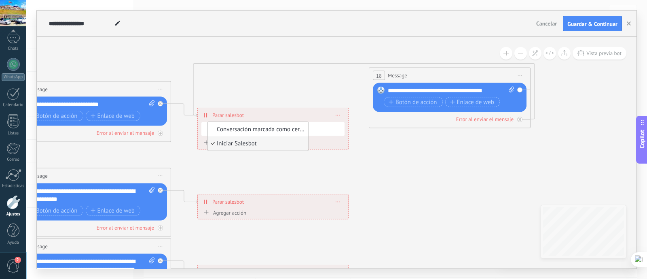
click at [240, 117] on span "Parar salesbot" at bounding box center [228, 115] width 32 height 8
click at [193, 98] on icon at bounding box center [364, 92] width 342 height 56
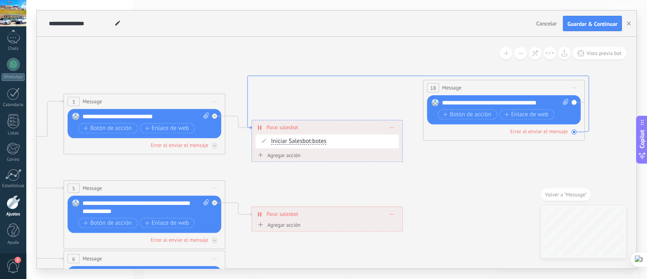
drag, startPoint x: 259, startPoint y: 120, endPoint x: 216, endPoint y: 97, distance: 48.2
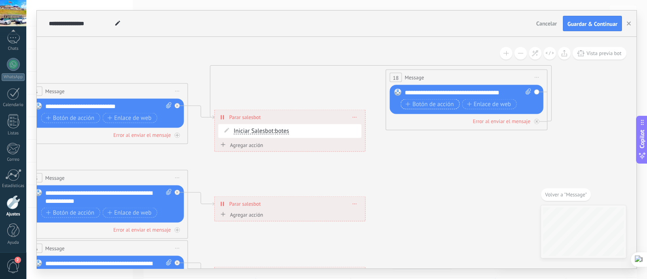
drag, startPoint x: 412, startPoint y: 99, endPoint x: 450, endPoint y: 87, distance: 40.7
click at [454, 104] on button "Botón de acción" at bounding box center [430, 104] width 59 height 10
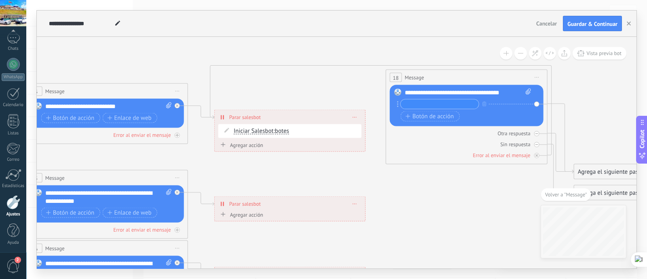
drag, startPoint x: 450, startPoint y: 86, endPoint x: 475, endPoint y: 123, distance: 45.0
click at [482, 122] on div "Reemplazar Quitar Convertir a mensaje de voz Arrastre la imagen aquí para adjun…" at bounding box center [467, 105] width 154 height 41
click at [448, 142] on div "Sin respuesta" at bounding box center [467, 144] width 154 height 8
click at [538, 144] on icon at bounding box center [537, 144] width 4 height 4
click at [537, 154] on icon at bounding box center [537, 155] width 3 height 3
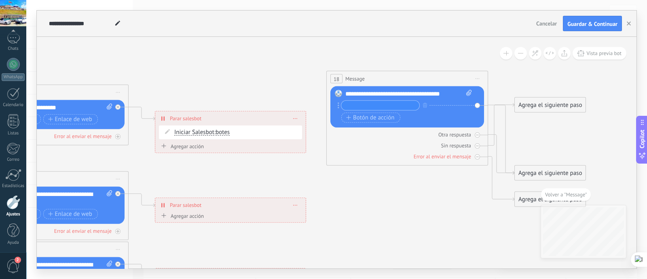
drag, startPoint x: 473, startPoint y: 193, endPoint x: 413, endPoint y: 194, distance: 60.3
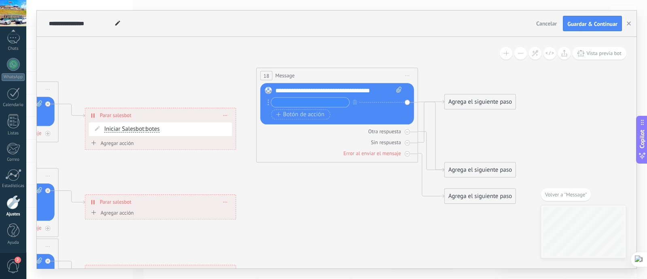
drag, startPoint x: 412, startPoint y: 191, endPoint x: 342, endPoint y: 189, distance: 70.0
click at [463, 104] on div "Agrega el siguiente paso" at bounding box center [479, 101] width 71 height 13
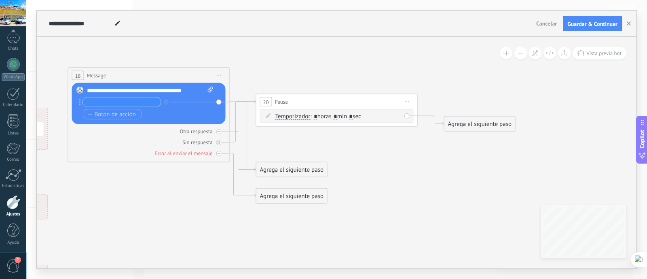
click at [462, 127] on div "Agrega el siguiente paso" at bounding box center [480, 123] width 71 height 13
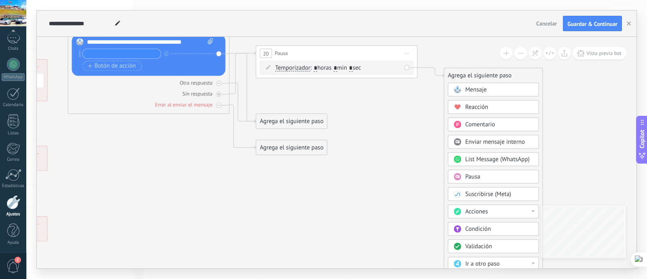
click at [482, 91] on span "Mensaje" at bounding box center [476, 90] width 21 height 8
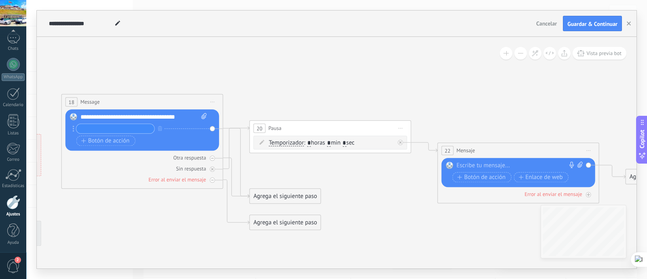
drag, startPoint x: 265, startPoint y: 144, endPoint x: 447, endPoint y: 219, distance: 196.9
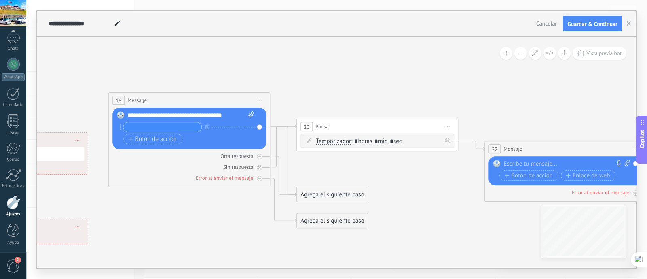
drag, startPoint x: 338, startPoint y: 189, endPoint x: 388, endPoint y: 187, distance: 50.2
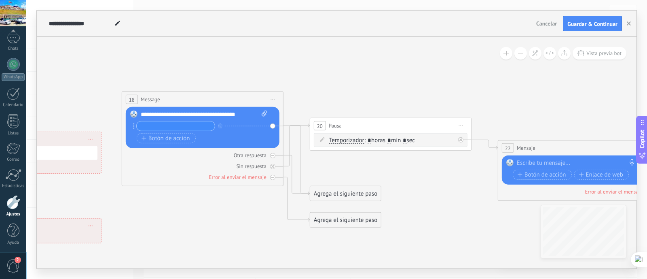
drag, startPoint x: 219, startPoint y: 205, endPoint x: 256, endPoint y: 189, distance: 40.2
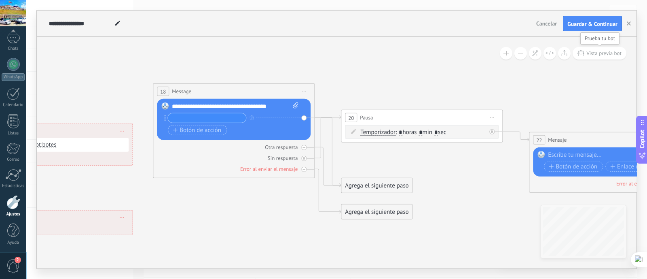
click at [607, 54] on span "Vista previa bot" at bounding box center [604, 53] width 35 height 7
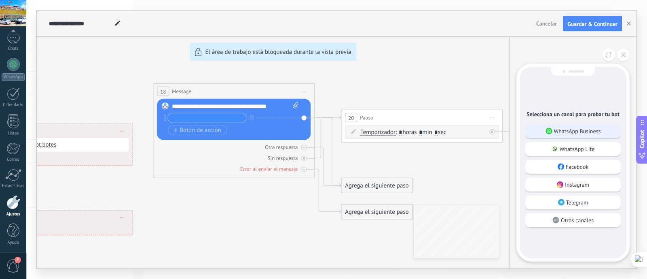
click at [583, 129] on p "WhatsApp Business" at bounding box center [577, 130] width 47 height 7
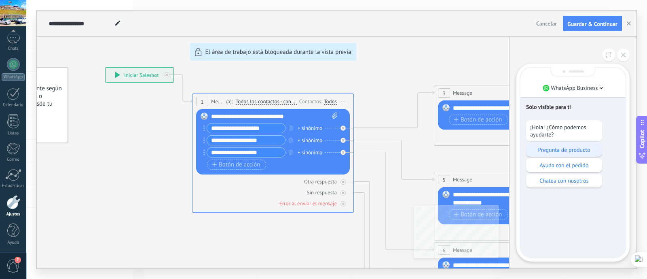
click at [578, 152] on p "Pregunta de producto" at bounding box center [564, 149] width 68 height 7
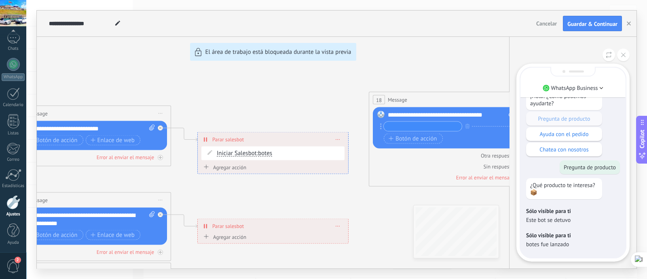
click at [178, 145] on div "**********" at bounding box center [337, 140] width 600 height 258
click at [354, 157] on div "**********" at bounding box center [337, 140] width 600 height 258
click at [622, 51] on button at bounding box center [623, 55] width 13 height 13
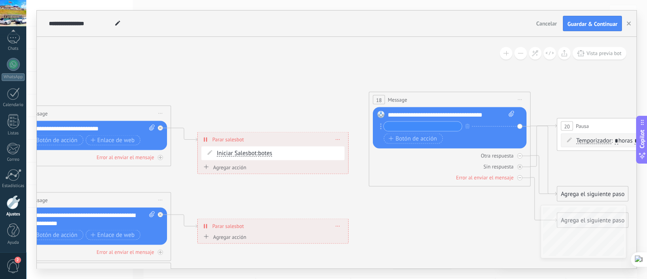
click at [210, 163] on div "Agregar acción Conversación marcada como cerrada Iniciar Salesbot Conversación …" at bounding box center [273, 168] width 143 height 10
click at [212, 168] on div "Agregar acción" at bounding box center [224, 167] width 45 height 6
click at [212, 168] on button "Conversación marcada como cerrada" at bounding box center [247, 167] width 101 height 15
click at [146, 128] on div "**********" at bounding box center [91, 129] width 127 height 8
click at [150, 127] on icon at bounding box center [151, 128] width 5 height 6
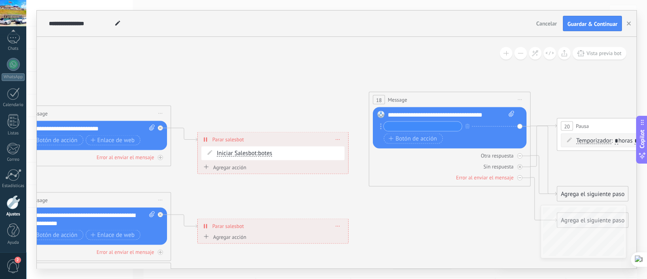
click input "Subir" at bounding box center [0, 0] width 0 height 0
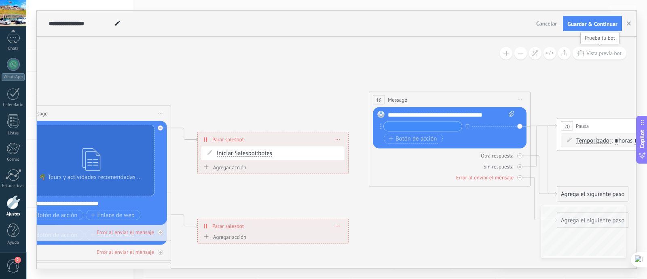
click at [597, 53] on span "Vista previa bot" at bounding box center [604, 53] width 35 height 7
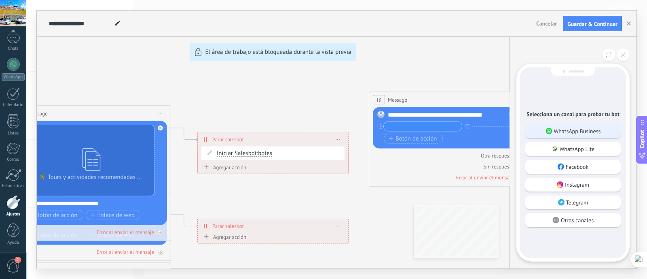
click at [561, 132] on p "WhatsApp Business" at bounding box center [577, 130] width 47 height 7
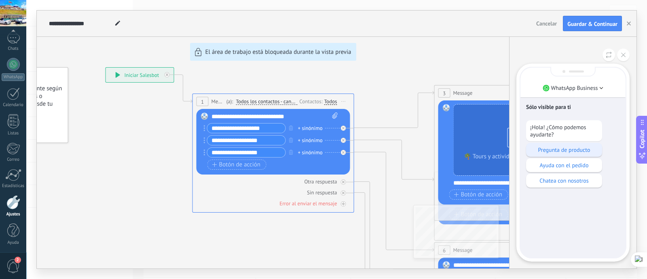
click at [546, 144] on div "Pregunta de producto" at bounding box center [564, 150] width 76 height 14
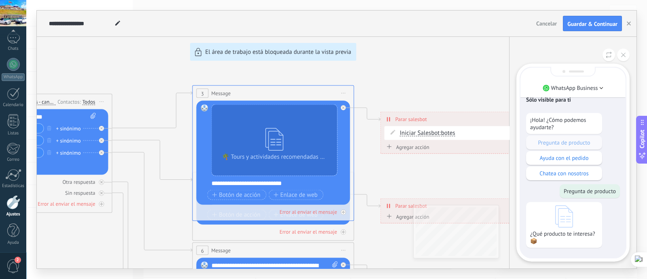
click at [556, 219] on icon at bounding box center [565, 216] width 18 height 22
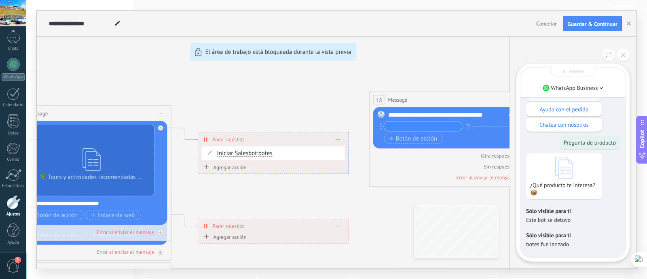
click at [553, 183] on p "¿Qué producto te interesa? 📦" at bounding box center [564, 188] width 68 height 15
click at [568, 174] on icon at bounding box center [565, 168] width 18 height 22
drag, startPoint x: 551, startPoint y: 216, endPoint x: 556, endPoint y: 213, distance: 5.4
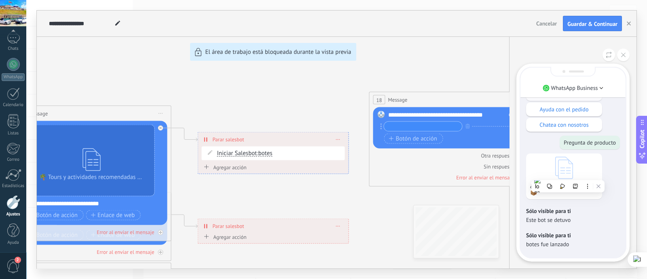
click at [552, 215] on div "Sólo visible para ti Este bot se detuvo" at bounding box center [573, 215] width 94 height 16
click at [115, 158] on div "**********" at bounding box center [337, 140] width 600 height 258
click at [580, 172] on div "¿Qué producto te interesa? 📦" at bounding box center [564, 176] width 76 height 46
click at [621, 54] on button at bounding box center [623, 55] width 13 height 13
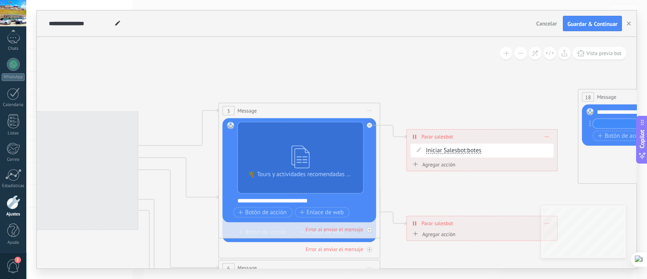
drag, startPoint x: 233, startPoint y: 196, endPoint x: 441, endPoint y: 193, distance: 208.4
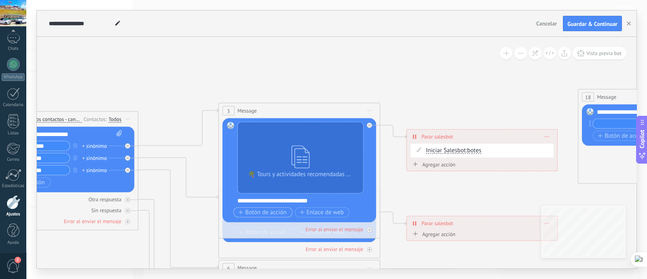
click at [271, 212] on span "Botón de acción" at bounding box center [262, 212] width 49 height 6
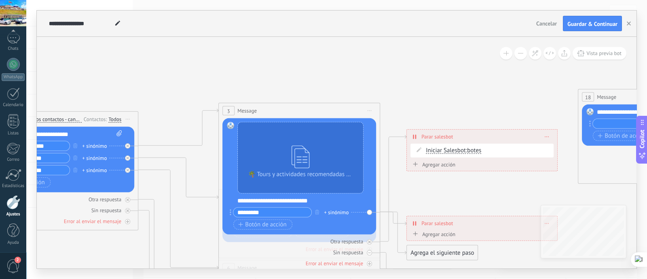
click at [255, 216] on input "*********" at bounding box center [272, 212] width 78 height 9
type input "*********"
click at [256, 221] on span "Botón de acción" at bounding box center [262, 224] width 49 height 6
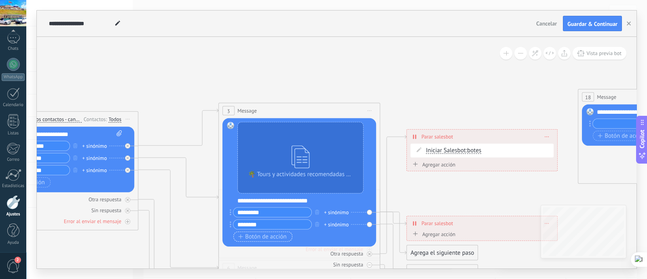
type input "********"
click at [257, 234] on span "Botón de acción" at bounding box center [262, 236] width 49 height 6
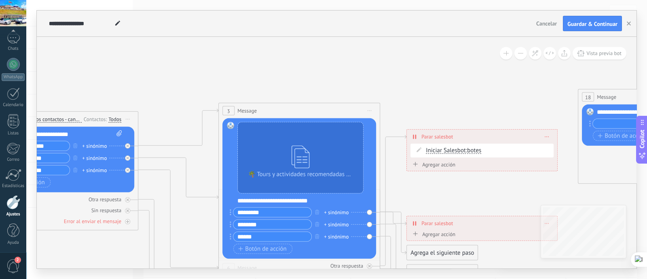
type input "******"
click at [259, 246] on span "Botón de acción" at bounding box center [262, 249] width 49 height 6
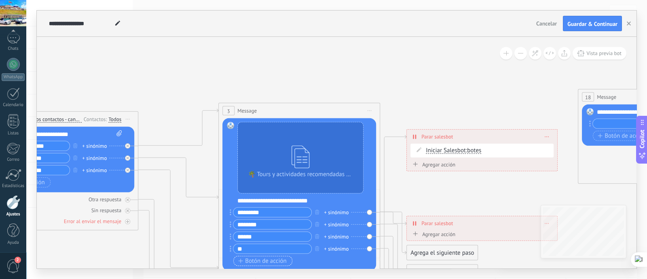
type input "*"
type input "****"
click at [575, 17] on button "Guardar & Continuar" at bounding box center [592, 23] width 59 height 15
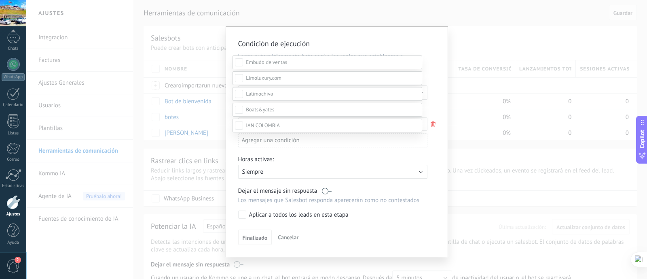
scroll to position [187, 0]
click at [255, 233] on div "Incoming leads Nueva consulta Cualificado Propuesta enviada Negociación Reserva…" at bounding box center [328, 166] width 190 height 223
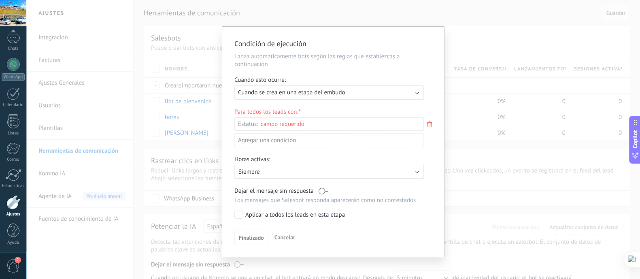
click at [0, 0] on div "Incoming leads Nueva consulta Cualificado Propuesta enviada Negociación Reserva…" at bounding box center [0, 0] width 0 height 0
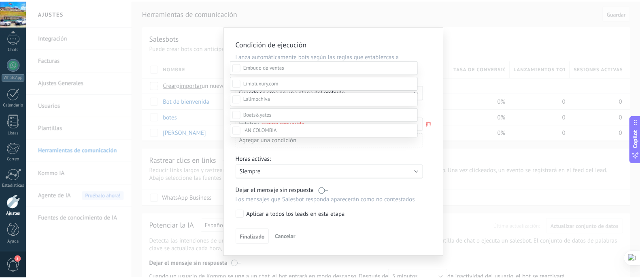
scroll to position [101, 0]
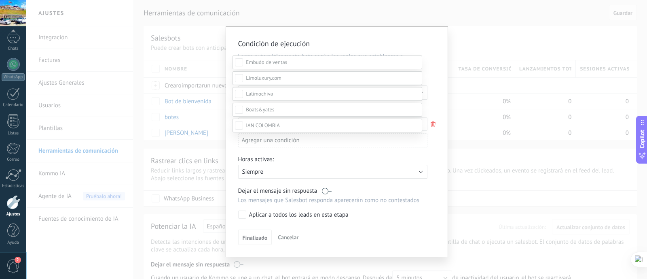
click at [0, 0] on label "Reserva creada" at bounding box center [0, 0] width 0 height 0
click at [258, 243] on div "Incoming leads Nueva consulta Cualificado Propuesta enviada Negociación Reserva…" at bounding box center [328, 166] width 190 height 223
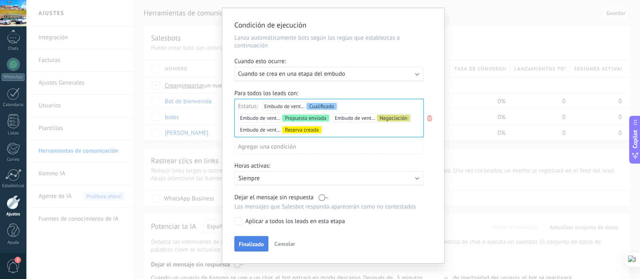
scroll to position [29, 0]
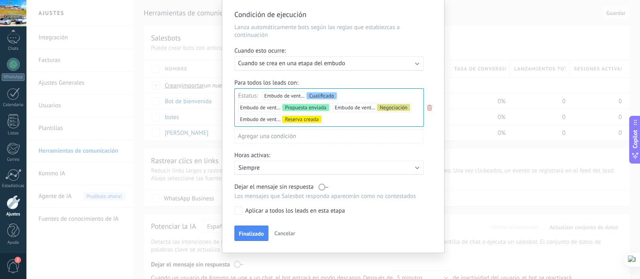
click at [257, 231] on span "Finalizado" at bounding box center [251, 234] width 25 height 6
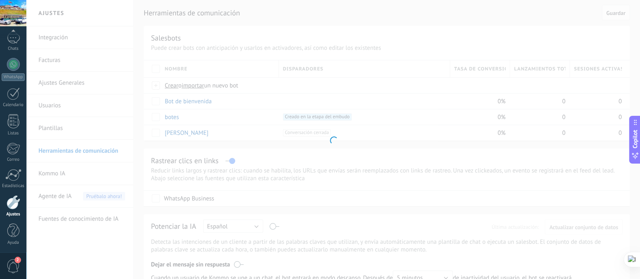
scroll to position [0, 0]
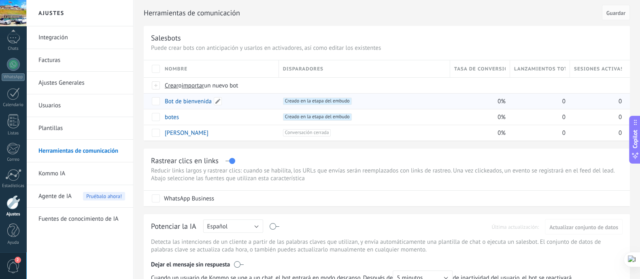
click at [205, 99] on link "Bot de bienvenida" at bounding box center [188, 102] width 47 height 8
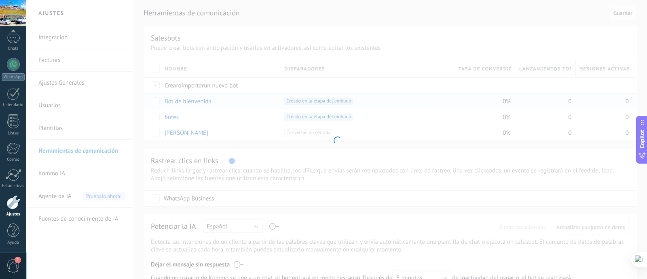
type input "**********"
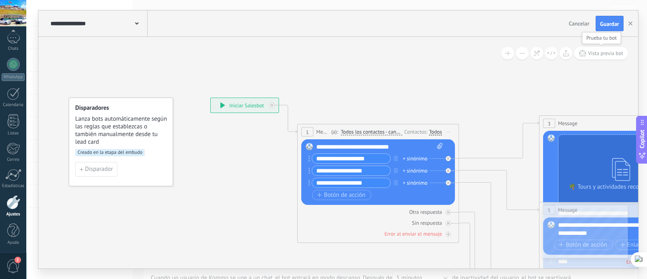
click at [598, 52] on span "Vista previa bot" at bounding box center [605, 53] width 35 height 7
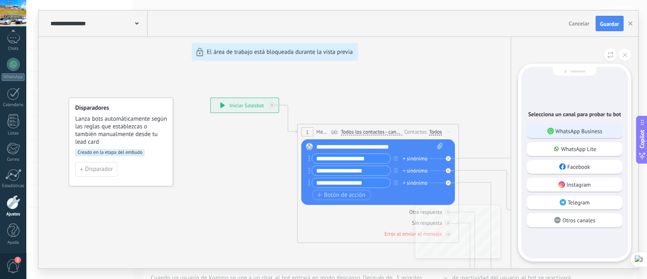
click at [582, 129] on p "WhatsApp Business" at bounding box center [579, 130] width 47 height 7
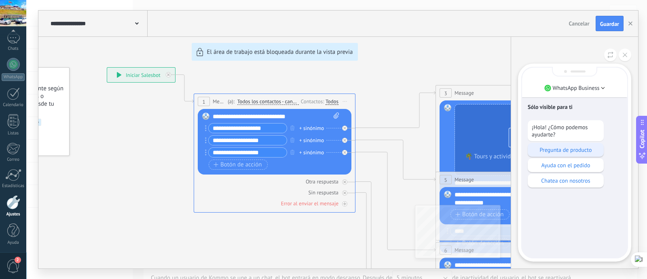
click at [579, 149] on p "Pregunta de producto" at bounding box center [566, 149] width 68 height 7
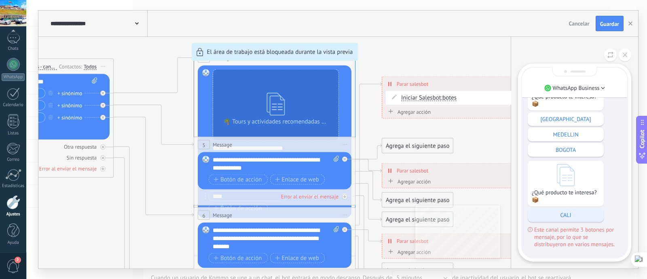
click at [569, 214] on p "CALI" at bounding box center [566, 214] width 68 height 7
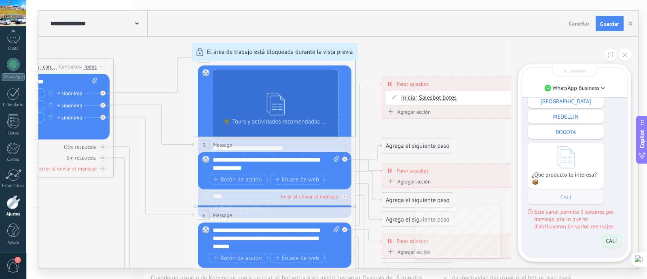
click at [575, 204] on div "¿Qué producto te interesa? 📦 CARTAGENA MEDELLIN BOGOTA ¿Qué producto te interes…" at bounding box center [575, 138] width 94 height 183
click at [577, 195] on div "¿Qué producto te interesa? 📦 CARTAGENA MEDELLIN BOGOTA ¿Qué producto te interes…" at bounding box center [575, 138] width 94 height 183
click at [552, 211] on span "Este canal permite 3 botones por mensaje, por lo que se distribuyeron en varios…" at bounding box center [578, 219] width 87 height 22
click at [577, 17] on div "Cancelar Guardar" at bounding box center [597, 23] width 62 height 15
click at [577, 19] on button "Cancelar" at bounding box center [579, 23] width 27 height 12
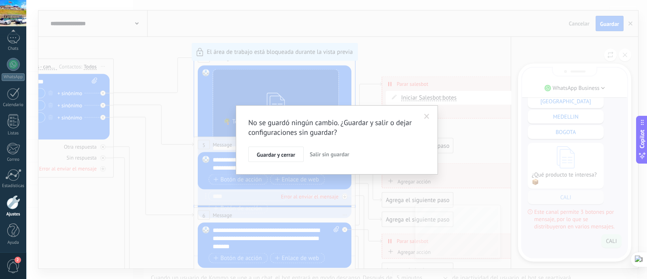
click at [334, 155] on span "Salir sin guardar" at bounding box center [330, 154] width 40 height 7
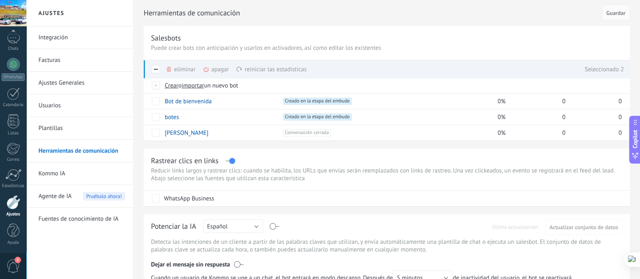
click at [179, 70] on div "eliminar màs" at bounding box center [194, 69] width 57 height 18
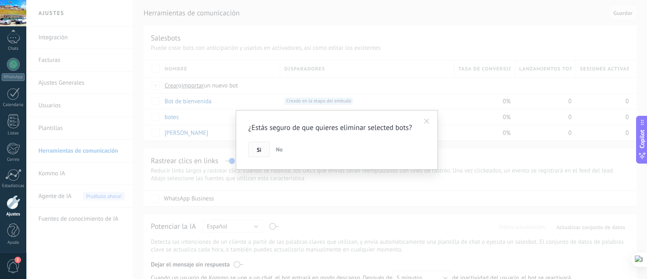
click at [255, 149] on button "Si" at bounding box center [258, 149] width 21 height 15
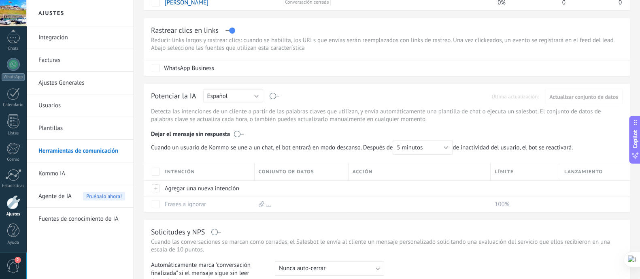
scroll to position [101, 0]
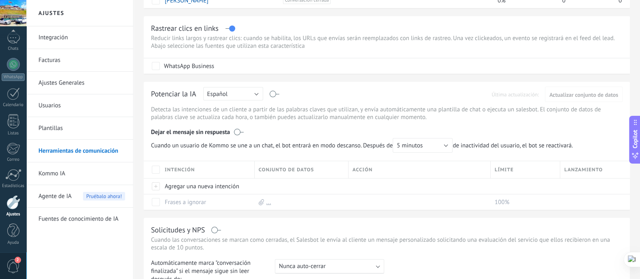
click at [55, 195] on span "Agente de IA" at bounding box center [54, 196] width 33 height 23
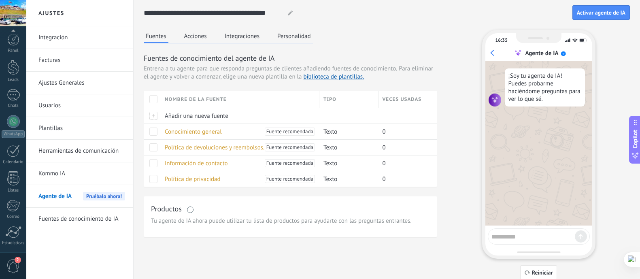
click at [196, 135] on div "Conocimiento general [PERSON_NAME] recomendada" at bounding box center [238, 131] width 155 height 15
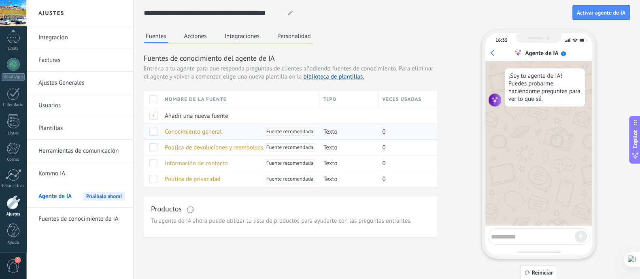
click at [209, 129] on span "Conocimiento general" at bounding box center [193, 132] width 57 height 8
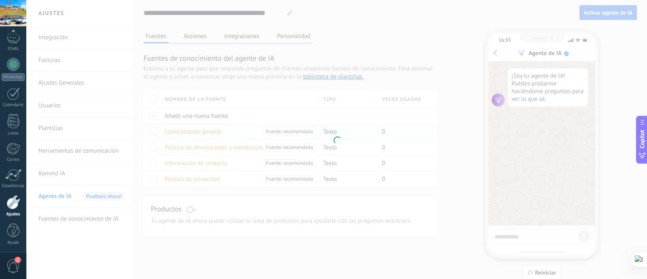
type input "**********"
type textarea "**********"
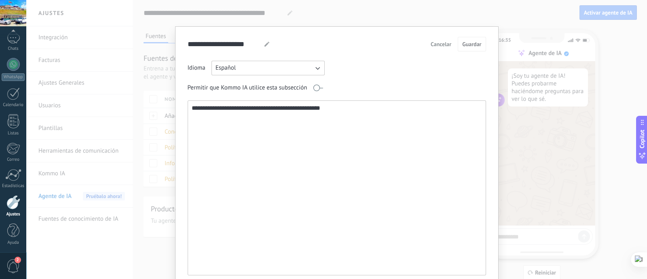
click at [273, 136] on textarea "**********" at bounding box center [336, 188] width 297 height 174
click at [443, 40] on button "Cancelar" at bounding box center [441, 44] width 28 height 12
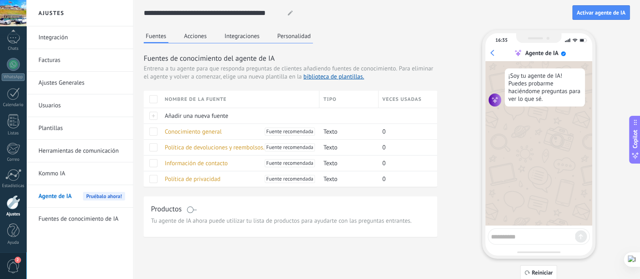
click at [212, 38] on div "Fuentes Acciones Integraciones Personalidad" at bounding box center [228, 36] width 169 height 13
drag, startPoint x: 246, startPoint y: 13, endPoint x: 329, endPoint y: 31, distance: 84.9
click at [329, 31] on div "**********" at bounding box center [387, 140] width 486 height 280
drag, startPoint x: 208, startPoint y: 13, endPoint x: 399, endPoint y: 20, distance: 191.1
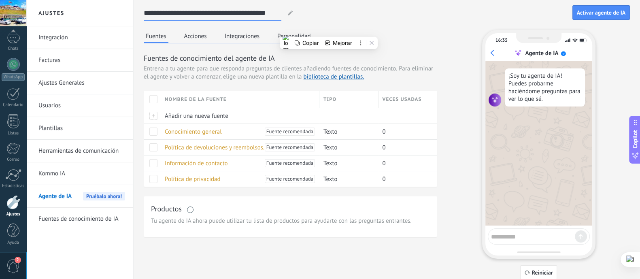
click at [402, 20] on div "**********" at bounding box center [358, 13] width 429 height 15
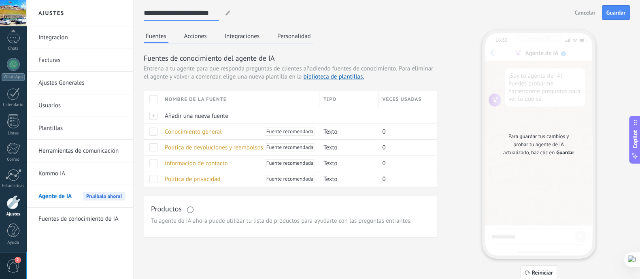
type input "**********"
click at [199, 42] on div "Fuentes Acciones Integraciones Personalidad" at bounding box center [228, 36] width 169 height 13
click at [202, 39] on button "Acciones" at bounding box center [195, 36] width 27 height 12
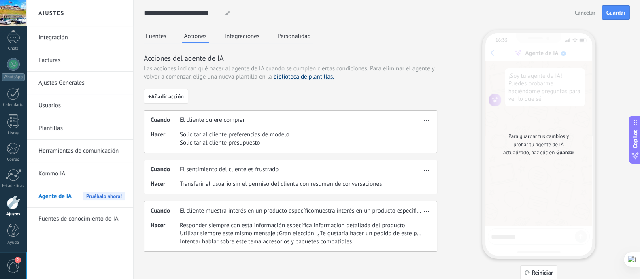
click at [284, 77] on link "biblioteca de plantillas." at bounding box center [304, 77] width 61 height 8
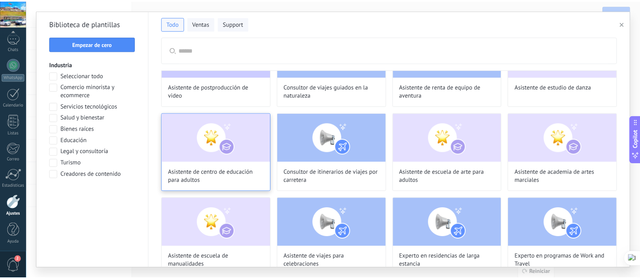
scroll to position [506, 0]
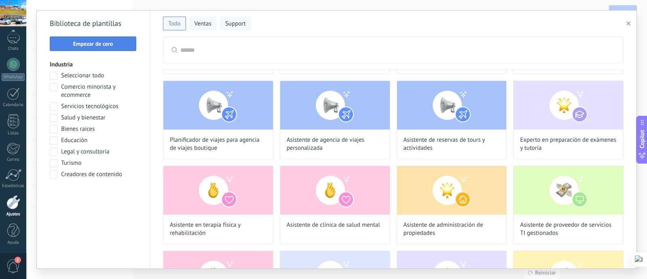
click at [123, 47] on button "Empezar de cero" at bounding box center [93, 43] width 87 height 15
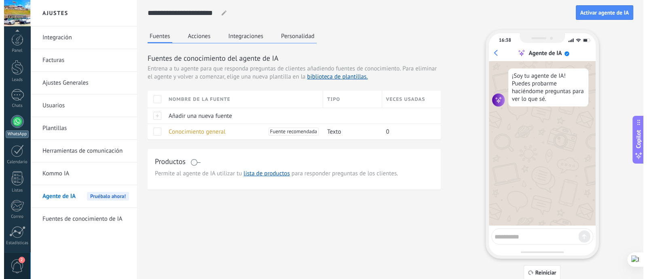
scroll to position [57, 0]
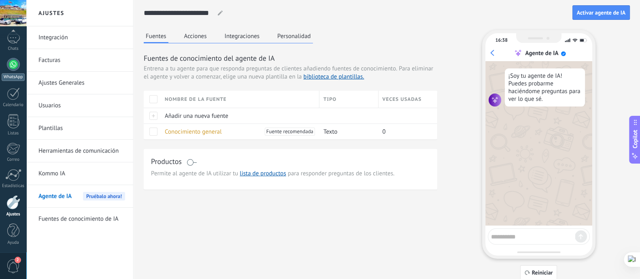
click at [15, 63] on div at bounding box center [13, 64] width 13 height 13
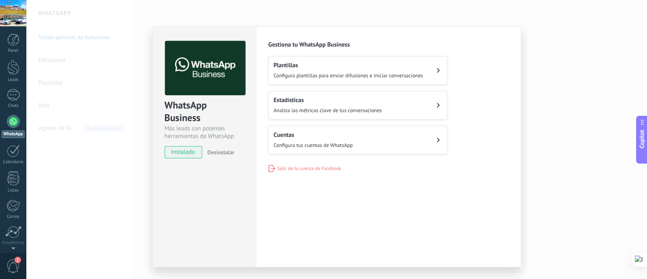
click at [567, 106] on div "WhatsApp Business Más leads con potentes herramientas de WhatsApp instalado Des…" at bounding box center [336, 139] width 621 height 279
click at [386, 140] on button "Cuentas Configura tus cuentas de WhatsApp" at bounding box center [358, 140] width 179 height 28
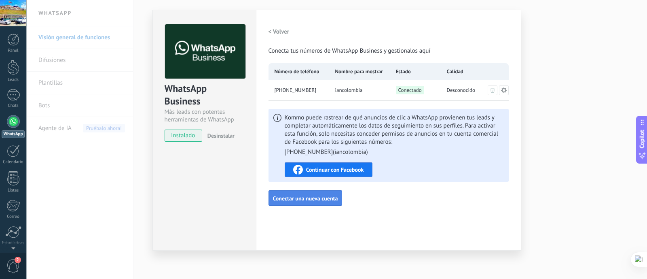
scroll to position [18, 0]
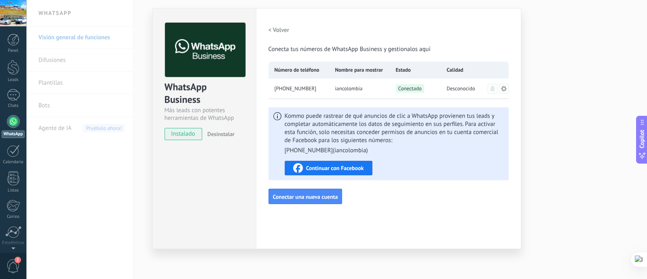
click at [584, 74] on div "WhatsApp Business Más leads con potentes herramientas de WhatsApp instalado Des…" at bounding box center [336, 139] width 621 height 279
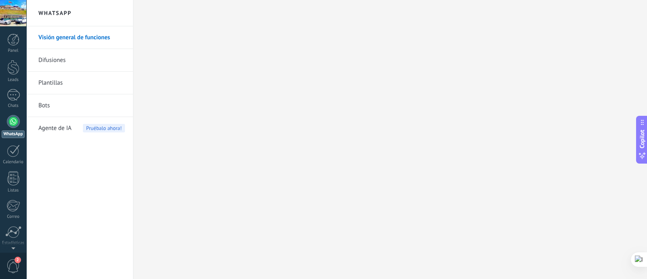
click at [42, 129] on span "Agente de IA" at bounding box center [54, 128] width 33 height 23
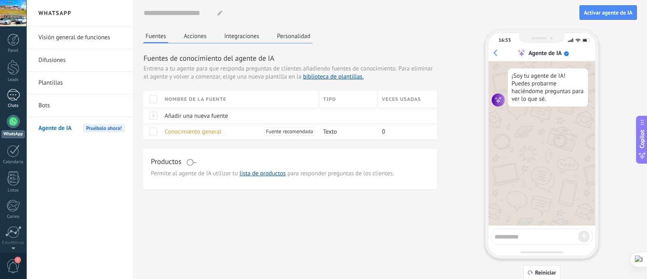
click at [16, 93] on div at bounding box center [13, 95] width 13 height 12
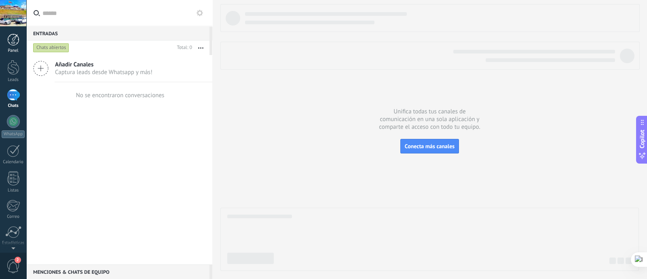
click at [22, 46] on link "Panel" at bounding box center [13, 44] width 26 height 20
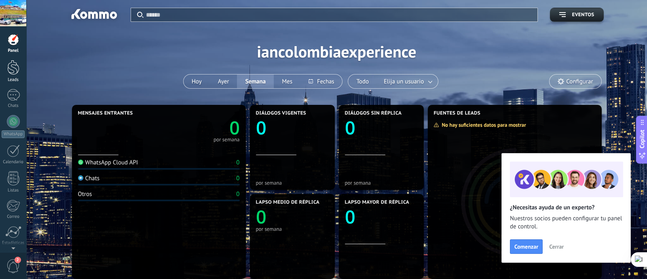
click at [15, 70] on div at bounding box center [13, 67] width 12 height 15
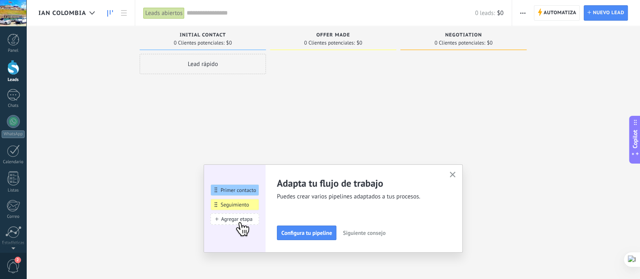
click at [210, 115] on div "Lead rápido" at bounding box center [203, 140] width 126 height 173
click at [521, 18] on span "button" at bounding box center [522, 12] width 5 height 15
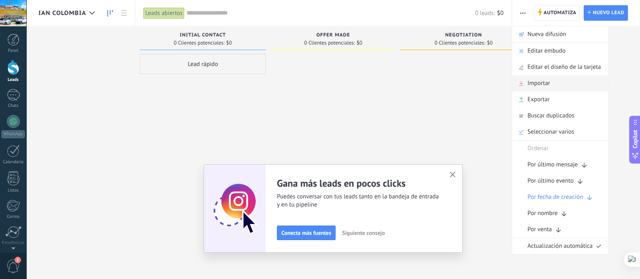
click at [528, 77] on span "Importar" at bounding box center [538, 83] width 23 height 16
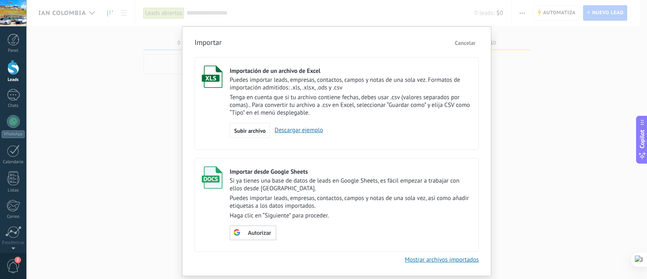
click at [465, 46] on span "Cancelar" at bounding box center [465, 42] width 21 height 7
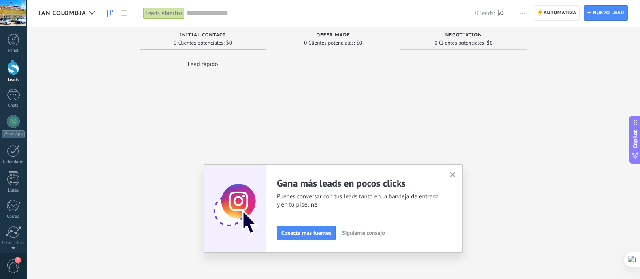
click at [526, 16] on button "button" at bounding box center [523, 12] width 12 height 15
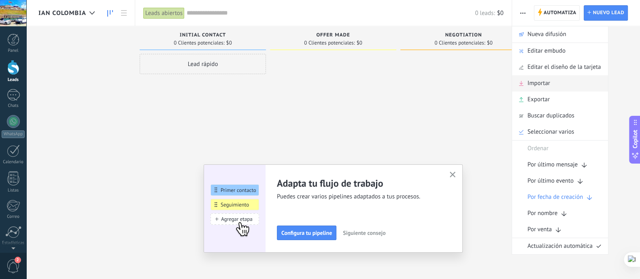
click at [552, 86] on div "Importar" at bounding box center [560, 83] width 96 height 16
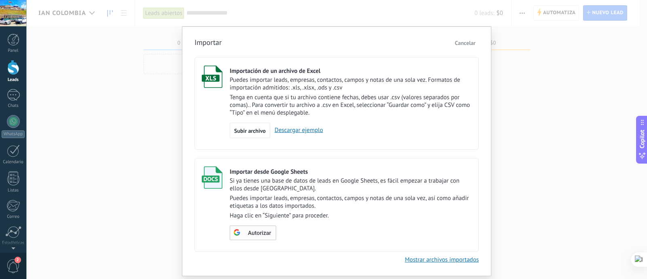
click at [255, 231] on span "Autorizar" at bounding box center [259, 233] width 23 height 6
click at [269, 231] on span "Escoger tabla" at bounding box center [258, 233] width 32 height 6
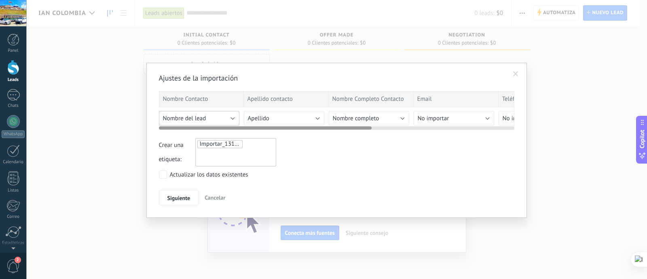
click at [226, 117] on button "Nombre del lead" at bounding box center [199, 118] width 81 height 15
click at [0, 0] on span "Otro e-mail" at bounding box center [0, 0] width 0 height 0
click at [236, 115] on button "Otro e-mail" at bounding box center [199, 118] width 81 height 15
click at [235, 118] on button "Otro e-mail" at bounding box center [199, 118] width 81 height 15
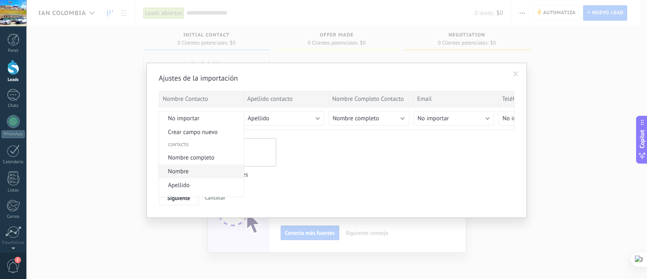
click at [196, 171] on span "Nombre" at bounding box center [200, 172] width 83 height 8
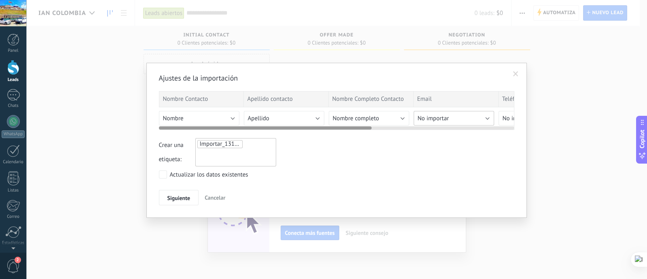
click at [486, 118] on button "No importar" at bounding box center [454, 118] width 81 height 15
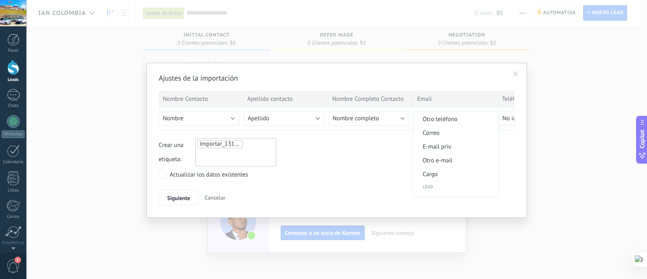
scroll to position [253, 0]
click at [458, 129] on span "Correo" at bounding box center [455, 125] width 83 height 8
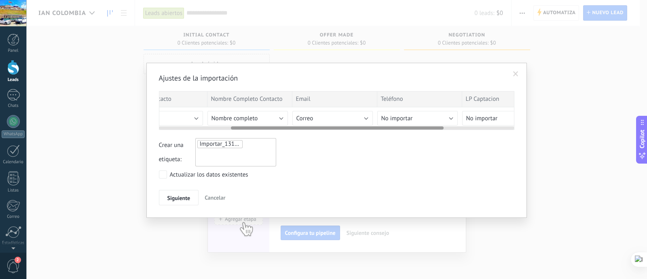
drag, startPoint x: 356, startPoint y: 126, endPoint x: 433, endPoint y: 125, distance: 76.9
click at [433, 125] on div at bounding box center [337, 126] width 356 height 6
click at [450, 114] on button "No importar" at bounding box center [411, 118] width 81 height 15
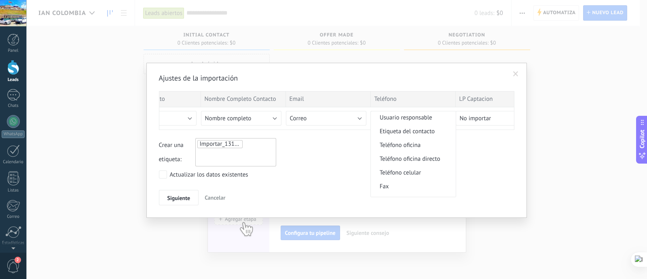
scroll to position [152, 0]
click at [418, 174] on span "Teléfono celular" at bounding box center [412, 171] width 83 height 8
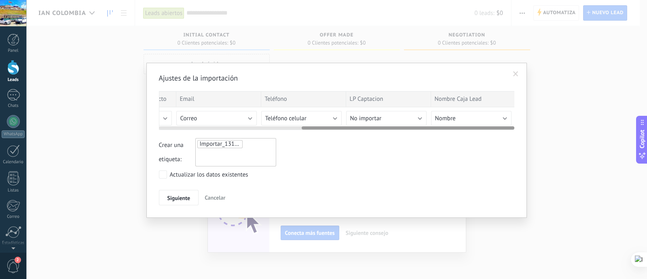
scroll to position [0, 239]
drag, startPoint x: 427, startPoint y: 127, endPoint x: 511, endPoint y: 133, distance: 84.4
click at [511, 133] on div "Ajustes de la importación Nombre Contacto Apellido contacto Nombre Completo Con…" at bounding box center [337, 139] width 356 height 132
click at [255, 117] on div "Correo No importar Crear campo nuevo Contacto Nombre completo Nombre Apellido I…" at bounding box center [217, 116] width 85 height 18
click at [248, 115] on button "Correo" at bounding box center [215, 118] width 81 height 15
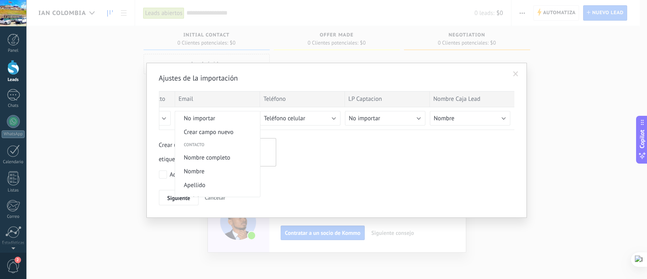
scroll to position [225, 0]
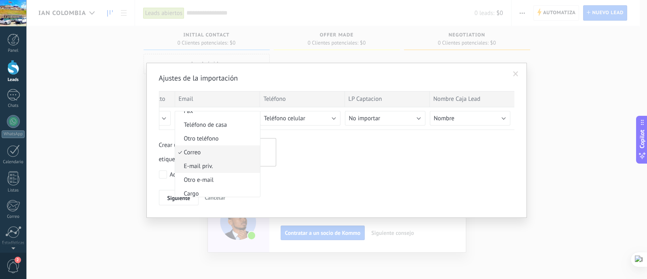
click at [223, 170] on span "E-mail priv." at bounding box center [216, 166] width 83 height 8
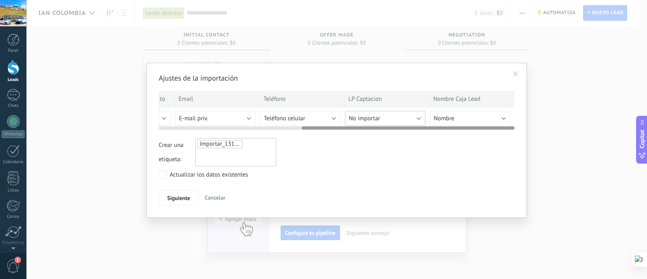
click at [409, 118] on button "No importar" at bounding box center [385, 118] width 81 height 15
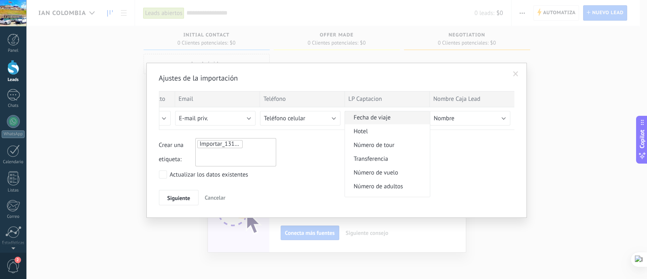
scroll to position [708, 0]
click at [170, 199] on span "Siguiente" at bounding box center [179, 198] width 23 height 6
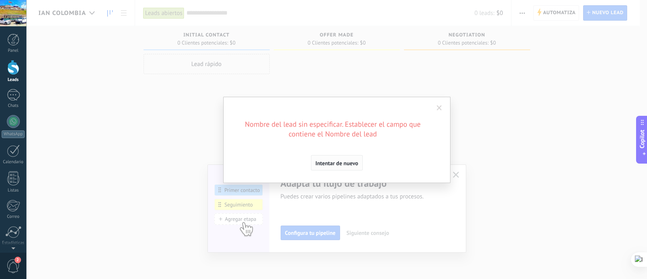
click at [345, 165] on span "Intentar de nuevo" at bounding box center [337, 163] width 43 height 6
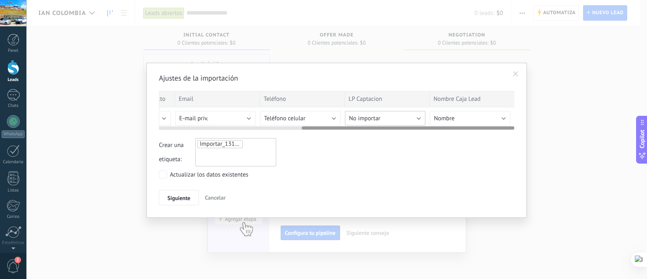
click at [415, 117] on button "No importar" at bounding box center [385, 118] width 81 height 15
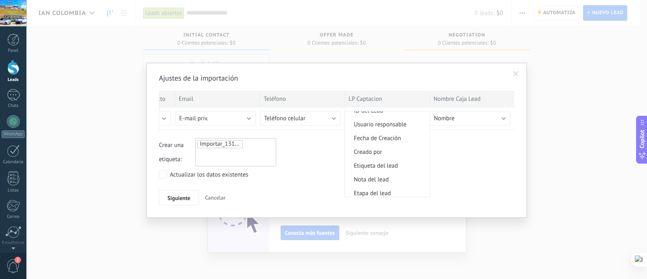
scroll to position [354, 0]
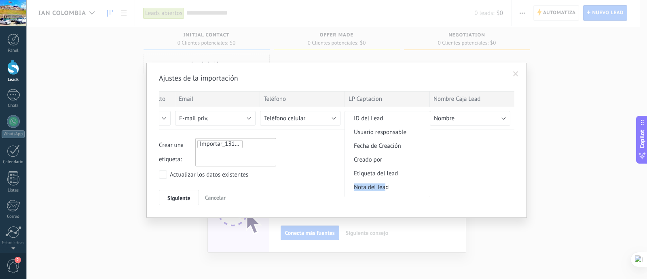
click at [386, 185] on li "Nota del lead" at bounding box center [387, 187] width 85 height 14
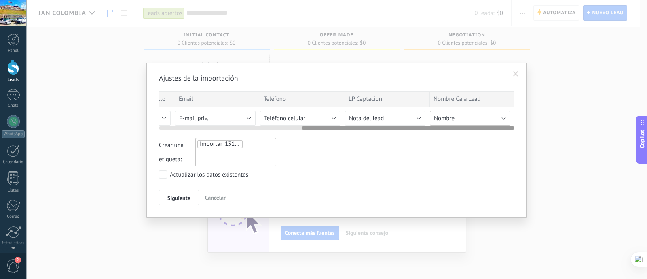
click at [460, 114] on button "Nombre" at bounding box center [470, 118] width 81 height 15
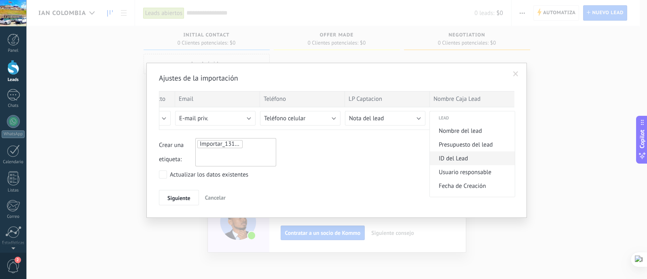
scroll to position [303, 0]
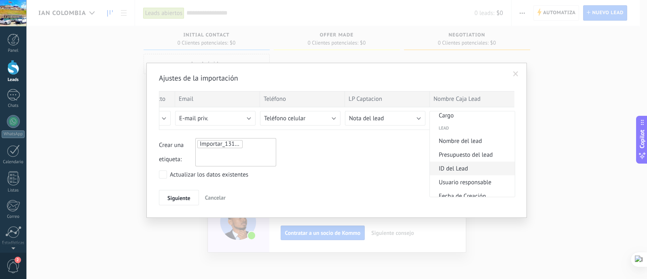
click at [471, 170] on span "ID del Lead" at bounding box center [471, 169] width 83 height 8
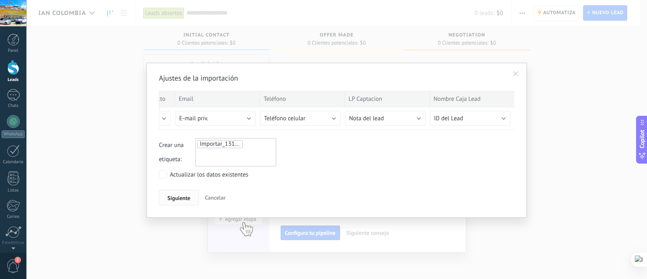
click at [174, 191] on button "Siguiente" at bounding box center [179, 197] width 40 height 15
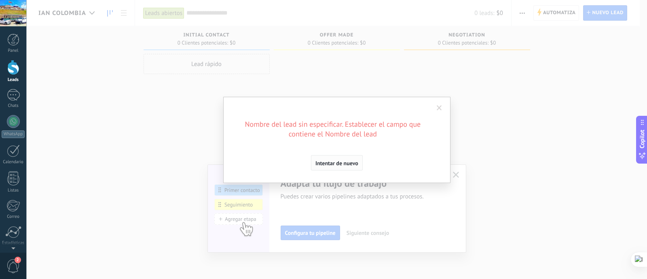
click at [341, 168] on button "Intentar de nuevo" at bounding box center [337, 162] width 52 height 15
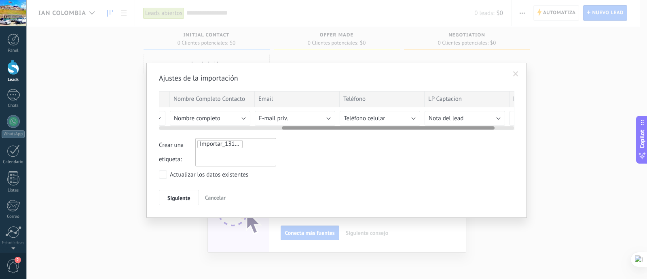
scroll to position [0, 239]
drag, startPoint x: 313, startPoint y: 128, endPoint x: 383, endPoint y: 147, distance: 72.0
click at [383, 147] on div "Ajustes de la importación Nombre Contacto Apellido contacto Nombre Completo Con…" at bounding box center [337, 139] width 356 height 132
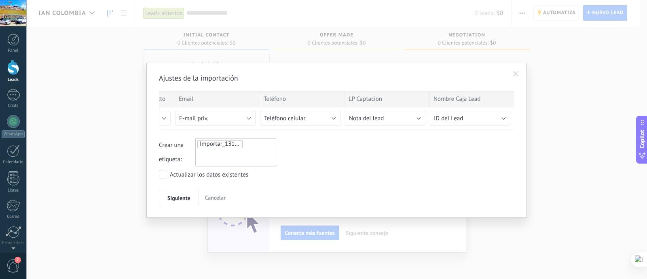
click at [221, 136] on div "Ajustes de la importación Nombre Contacto Apellido contacto Nombre Completo Con…" at bounding box center [337, 139] width 356 height 132
click at [216, 142] on span "Importar_13102025_1656" at bounding box center [233, 144] width 67 height 8
click at [209, 153] on input "text" at bounding box center [218, 155] width 40 height 12
click at [194, 199] on button "Siguiente" at bounding box center [179, 197] width 40 height 15
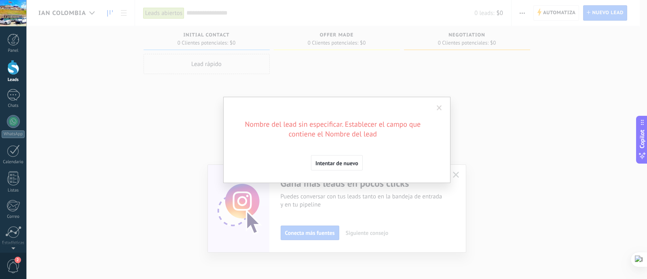
click at [373, 157] on div "Nombre del lead sin especificar. Establecer el campo que contiene el Nombre del…" at bounding box center [337, 144] width 202 height 51
click at [346, 167] on button "Intentar de nuevo" at bounding box center [337, 162] width 52 height 15
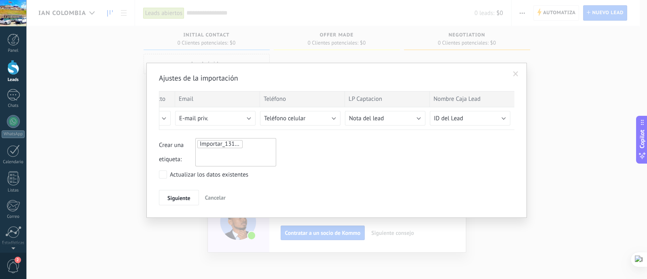
click at [510, 74] on span at bounding box center [515, 74] width 13 height 14
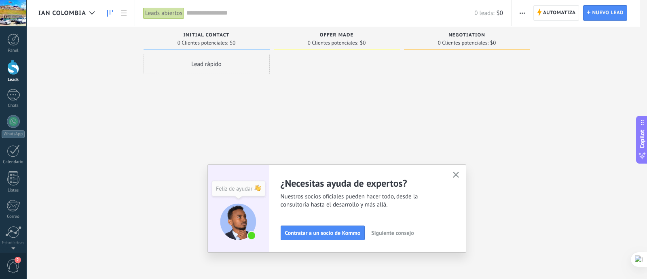
click at [241, 77] on div "Lead rápido" at bounding box center [207, 140] width 126 height 173
click at [230, 66] on div "Lead rápido" at bounding box center [207, 64] width 126 height 20
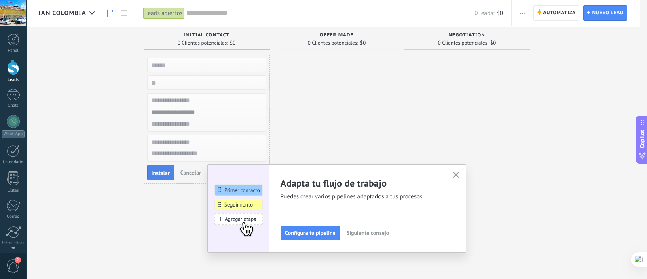
click at [147, 178] on button "Instalar" at bounding box center [160, 172] width 27 height 15
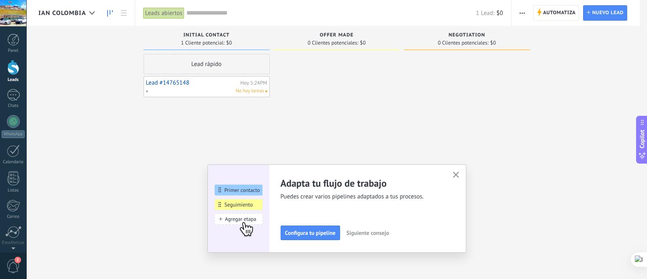
click at [296, 83] on div at bounding box center [337, 140] width 126 height 173
click at [455, 172] on icon "button" at bounding box center [456, 175] width 6 height 6
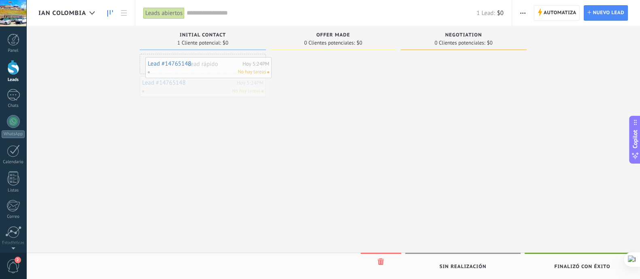
drag, startPoint x: 250, startPoint y: 90, endPoint x: 251, endPoint y: 78, distance: 12.6
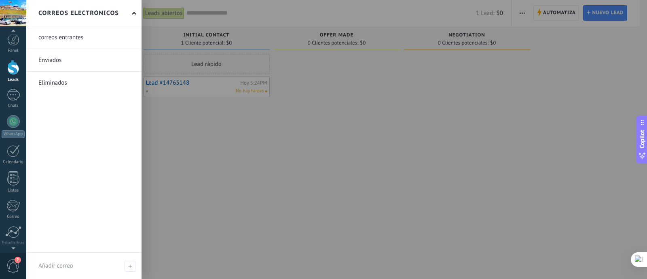
scroll to position [36, 0]
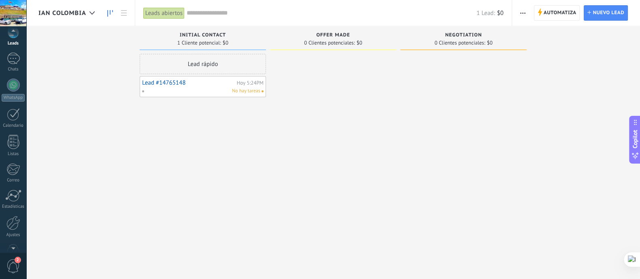
click at [10, 264] on span "2" at bounding box center [13, 266] width 14 height 14
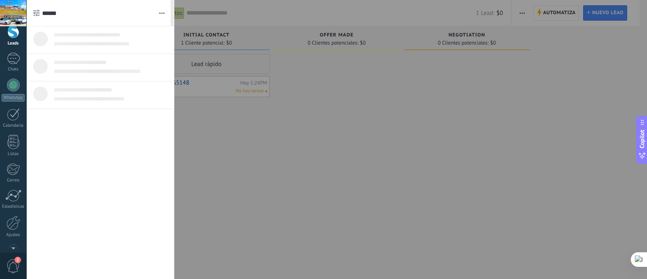
scroll to position [0, 0]
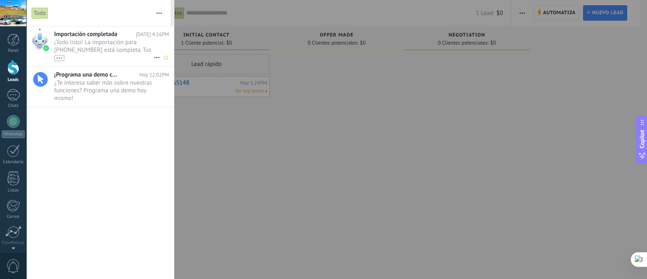
click at [119, 57] on div "•••" at bounding box center [104, 57] width 100 height 7
click at [94, 46] on span "¡Todo listo! La importación para +57 304 4388200 está completa. Tus datos de Wh…" at bounding box center [104, 49] width 100 height 23
click at [315, 142] on div at bounding box center [323, 139] width 647 height 279
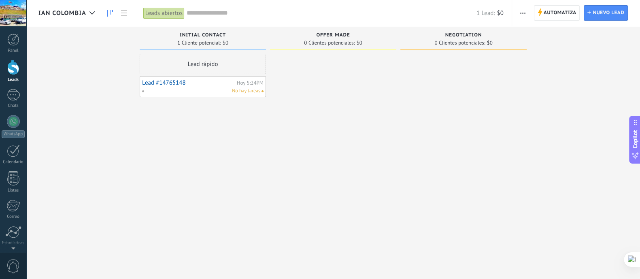
click at [241, 87] on span "No hay tareas" at bounding box center [246, 90] width 28 height 7
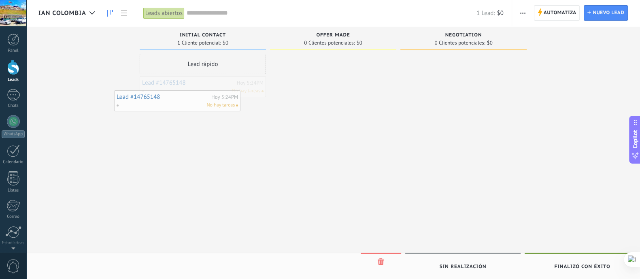
drag, startPoint x: 241, startPoint y: 87, endPoint x: 219, endPoint y: 96, distance: 23.8
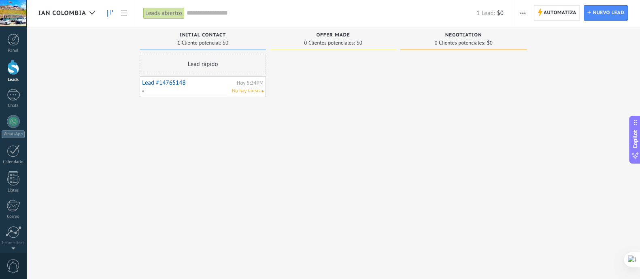
click at [198, 90] on div "No hay tareas" at bounding box center [201, 90] width 119 height 7
click at [181, 84] on link "Lead #14765148" at bounding box center [188, 82] width 93 height 7
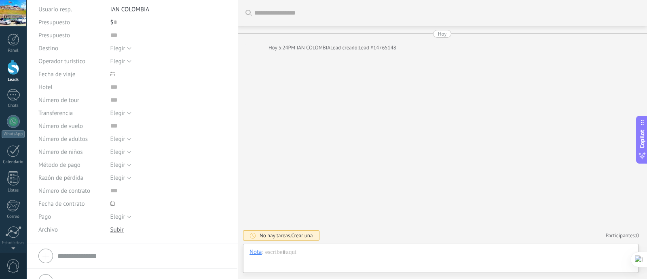
scroll to position [95, 0]
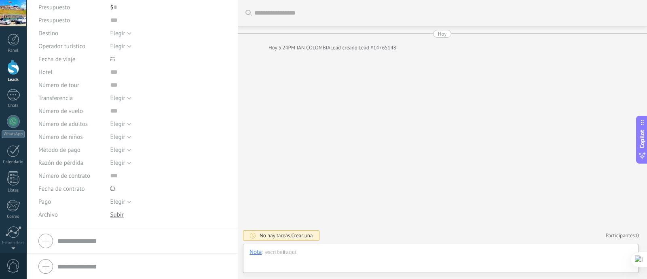
click at [91, 238] on input "text" at bounding box center [141, 240] width 168 height 13
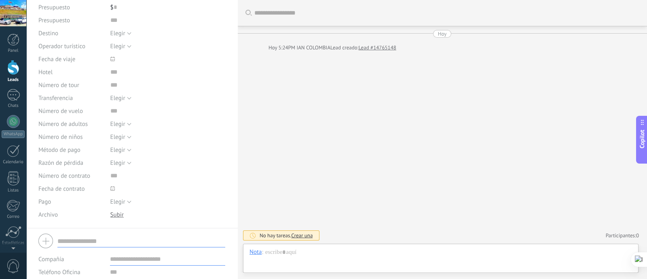
scroll to position [174, 0]
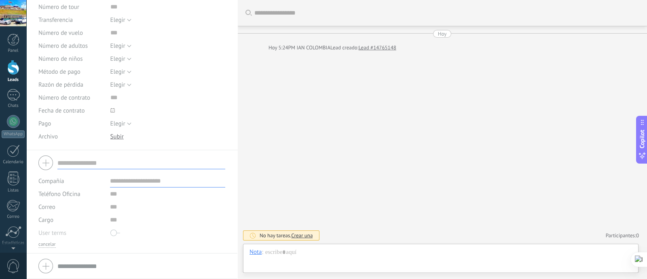
click at [135, 180] on input "text" at bounding box center [167, 180] width 115 height 13
click at [125, 189] on input "text" at bounding box center [167, 193] width 115 height 13
click at [116, 206] on input "text" at bounding box center [167, 206] width 115 height 13
click at [117, 217] on input "text" at bounding box center [167, 219] width 115 height 13
click at [95, 261] on input "text" at bounding box center [141, 265] width 168 height 13
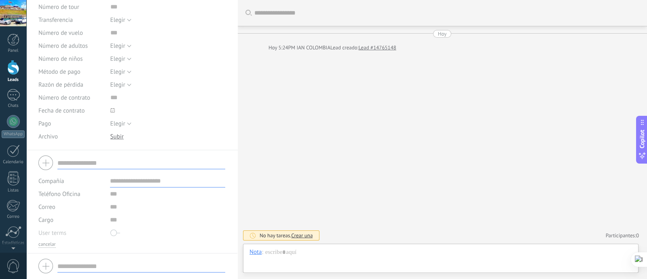
click at [306, 160] on div "Buscar Carga más Hoy Hoy 5:24PM IAN COLOMBIA Lead creado: Lead #14765148 No hay…" at bounding box center [443, 139] width 410 height 279
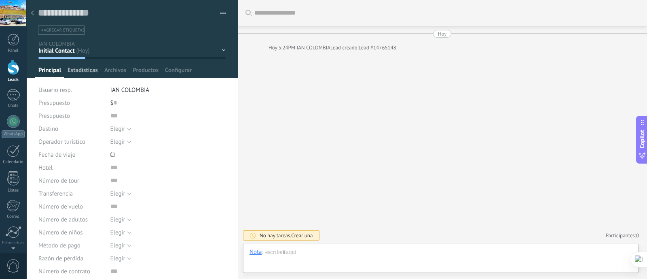
click at [76, 67] on span "Estadísticas" at bounding box center [83, 72] width 30 height 12
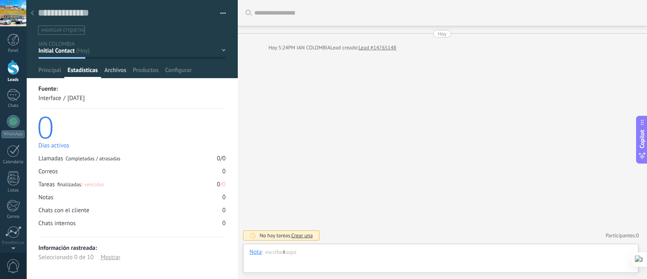
click at [113, 68] on span "Archivos" at bounding box center [115, 72] width 22 height 12
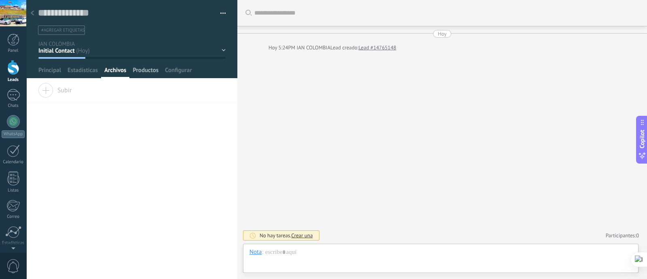
click at [136, 68] on span "Productos" at bounding box center [146, 72] width 26 height 12
click at [104, 72] on div "Archivos" at bounding box center [115, 72] width 28 height 12
click at [95, 86] on div "Subir" at bounding box center [131, 93] width 211 height 20
click at [0, 0] on input "Subir" at bounding box center [0, 0] width 0 height 0
drag, startPoint x: 16, startPoint y: 133, endPoint x: 301, endPoint y: 189, distance: 290.3
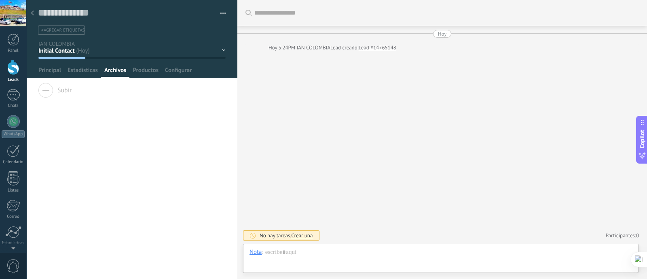
click at [16, 132] on div "WhatsApp" at bounding box center [13, 134] width 23 height 8
